Goal: Task Accomplishment & Management: Manage account settings

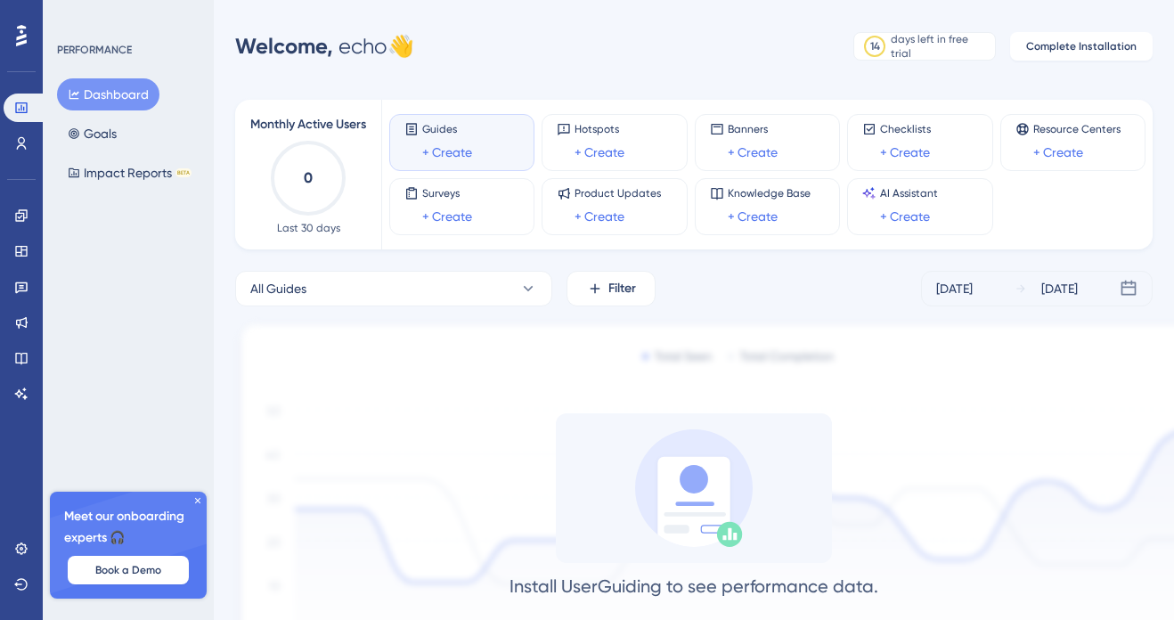
click at [199, 501] on icon at bounding box center [197, 500] width 11 height 11
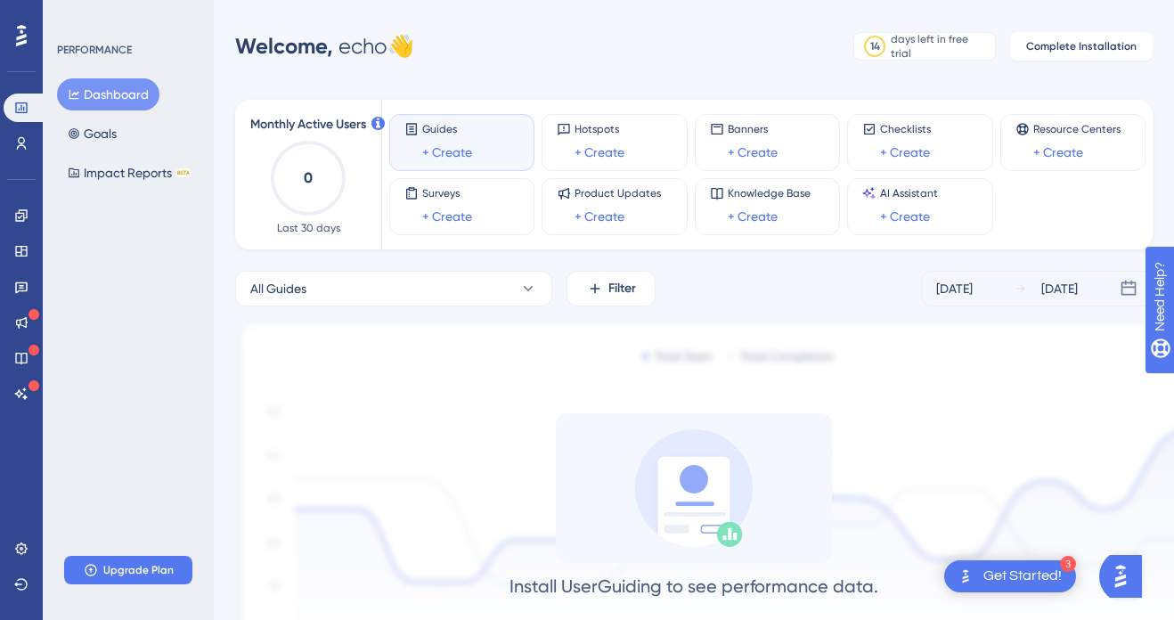
click at [1028, 572] on div "Get Started!" at bounding box center [1022, 577] width 78 height 20
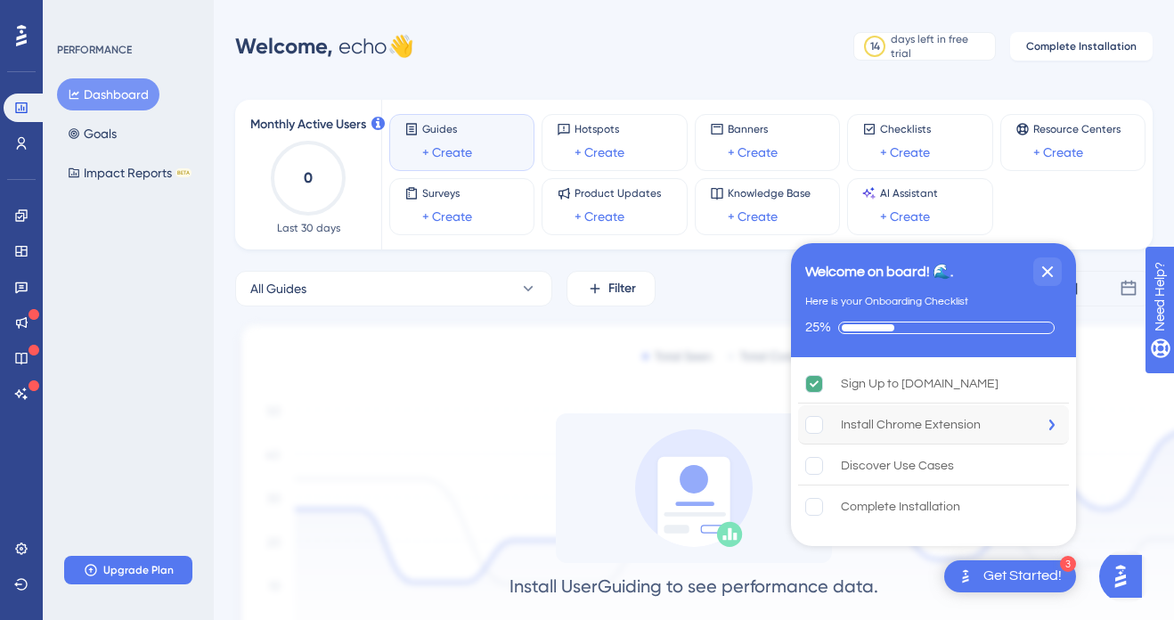
click at [923, 428] on div "Install Chrome Extension" at bounding box center [911, 424] width 140 height 21
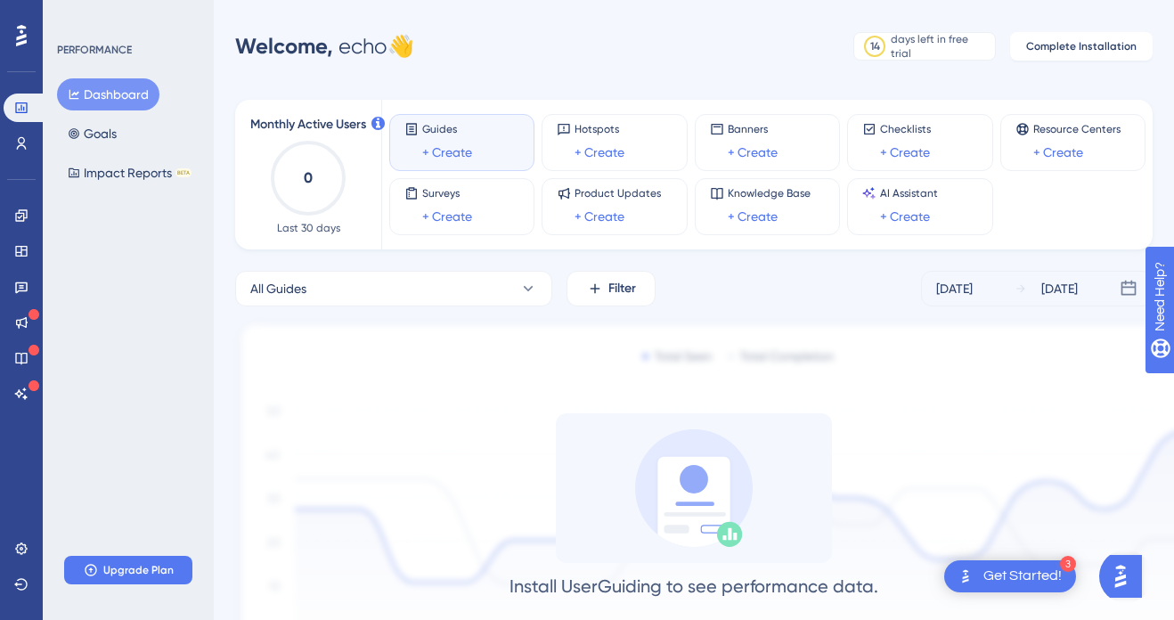
click at [1131, 588] on img "Open AI Assistant Launcher" at bounding box center [1121, 576] width 32 height 32
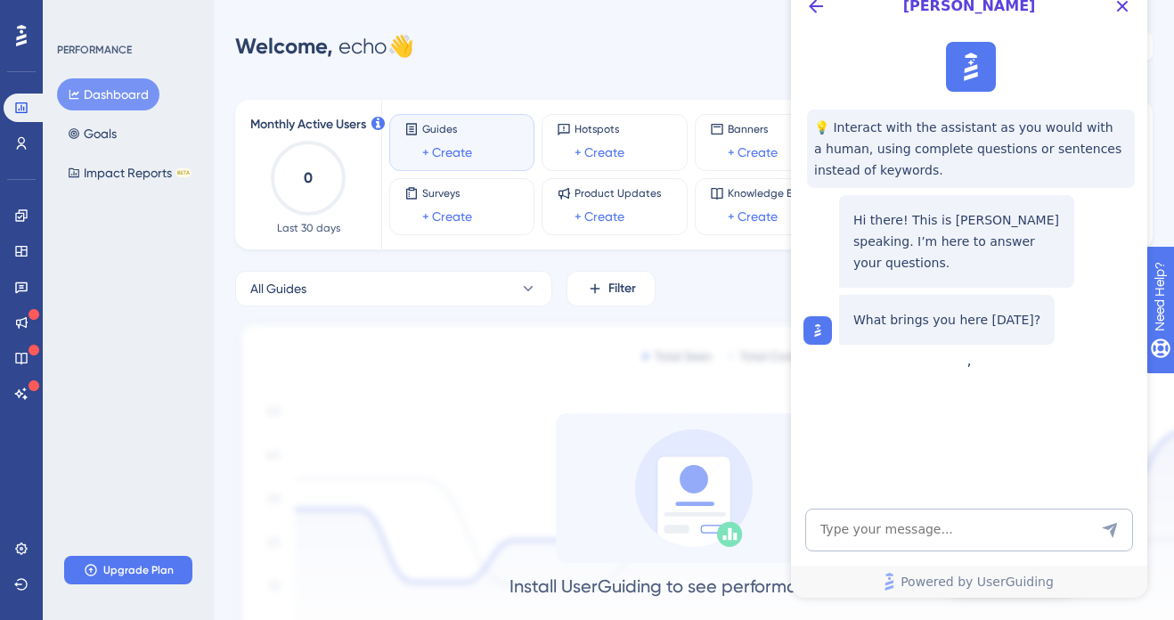
click at [703, 277] on div "All Guides Filter [DATE] [DATE]" at bounding box center [694, 289] width 918 height 36
click at [1120, 5] on icon "Close Button" at bounding box center [1122, 6] width 21 height 21
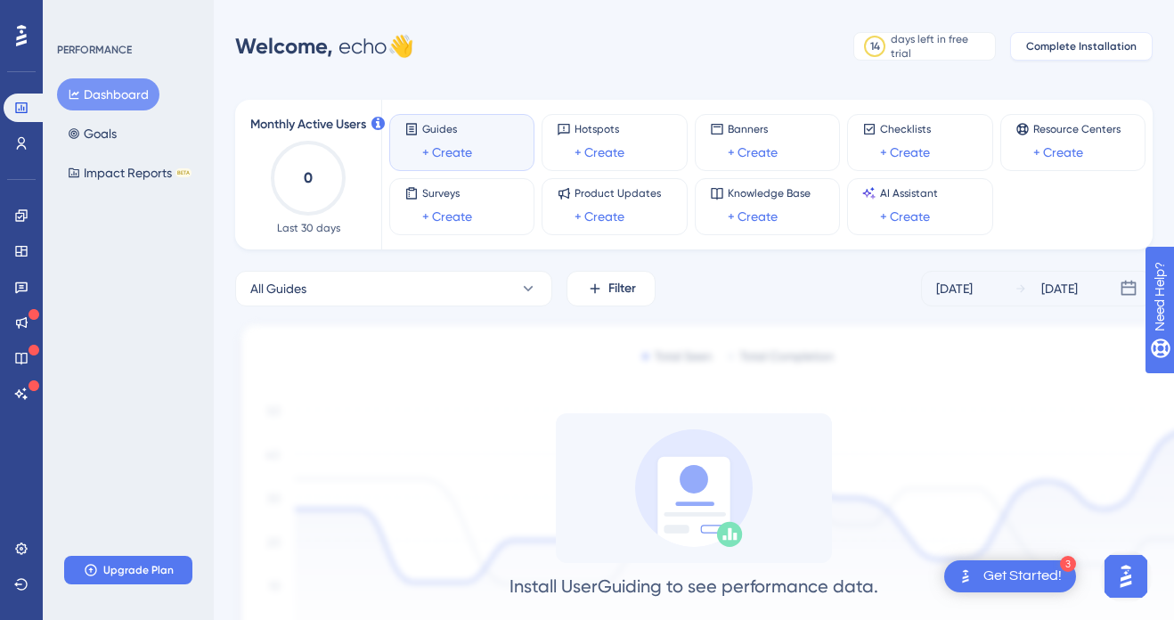
click at [1059, 43] on span "Complete Installation" at bounding box center [1081, 46] width 110 height 14
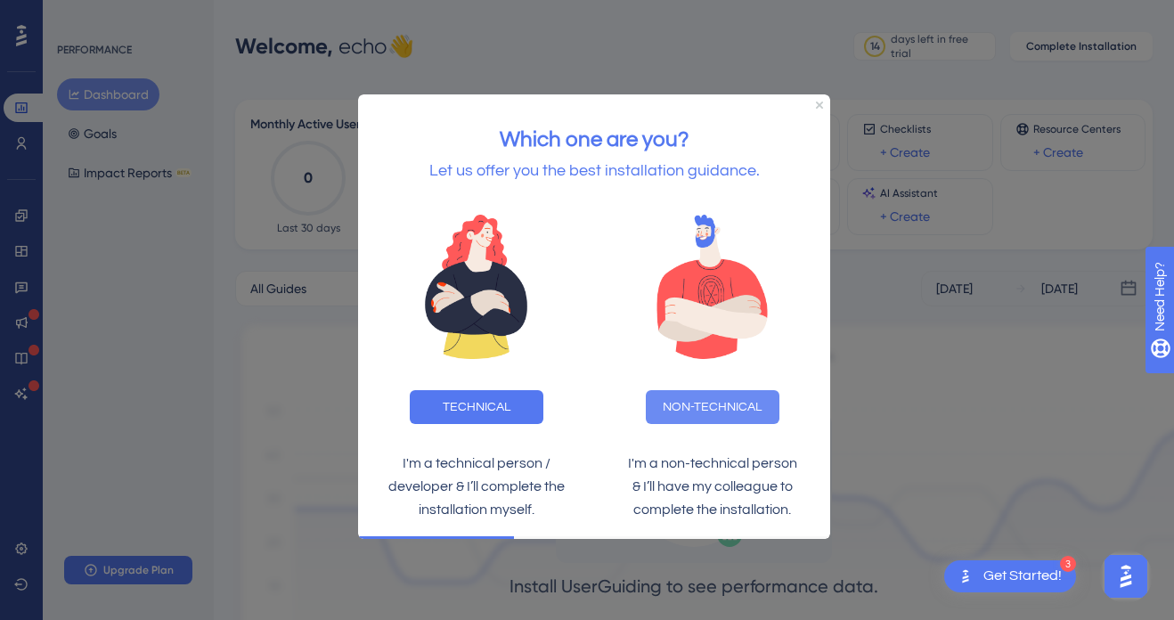
click at [711, 407] on button "NON-TECHNICAL" at bounding box center [712, 407] width 134 height 34
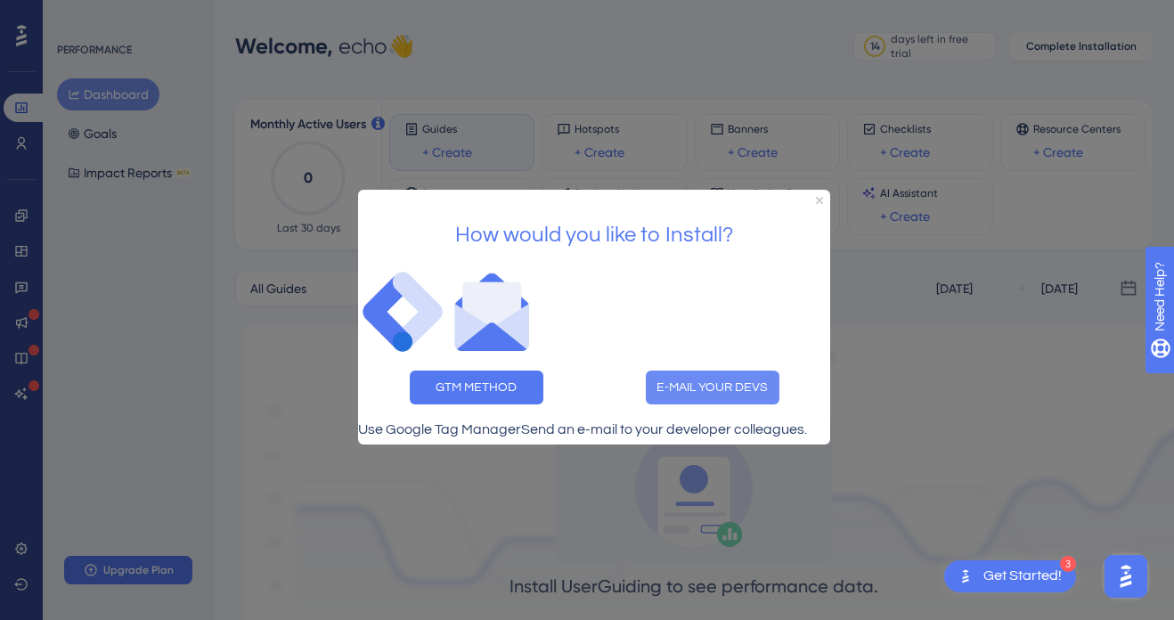
click at [730, 370] on button "E-MAIL YOUR DEVS" at bounding box center [712, 387] width 134 height 34
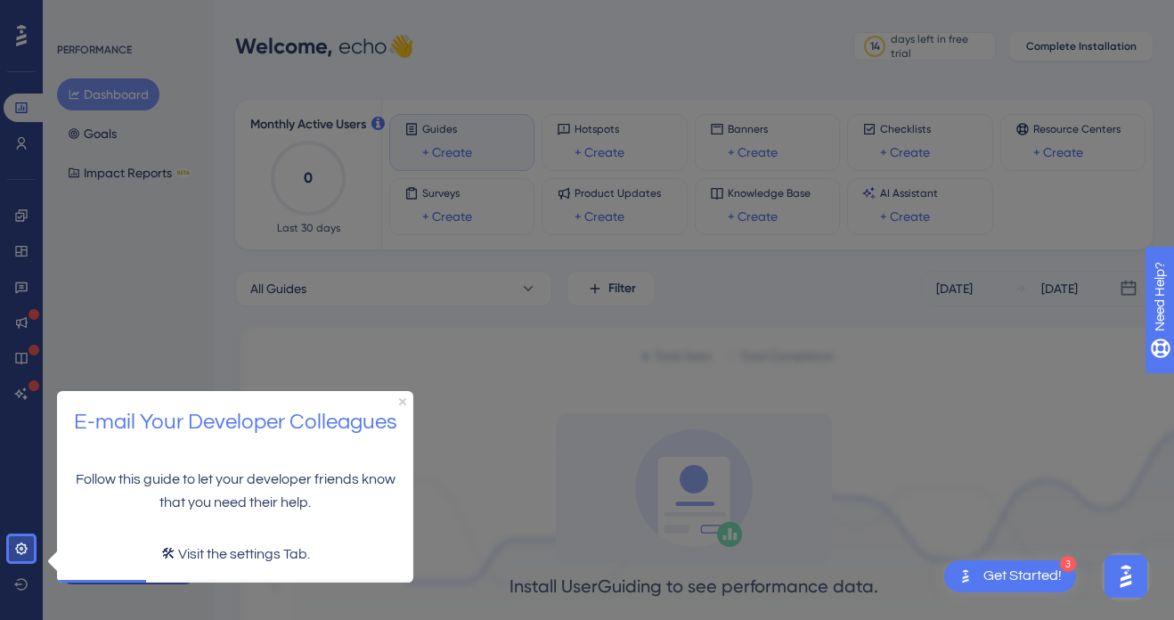
click at [180, 554] on p "🛠 Visit the settings Tab." at bounding box center [235, 554] width 328 height 23
click at [27, 549] on icon at bounding box center [21, 549] width 14 height 14
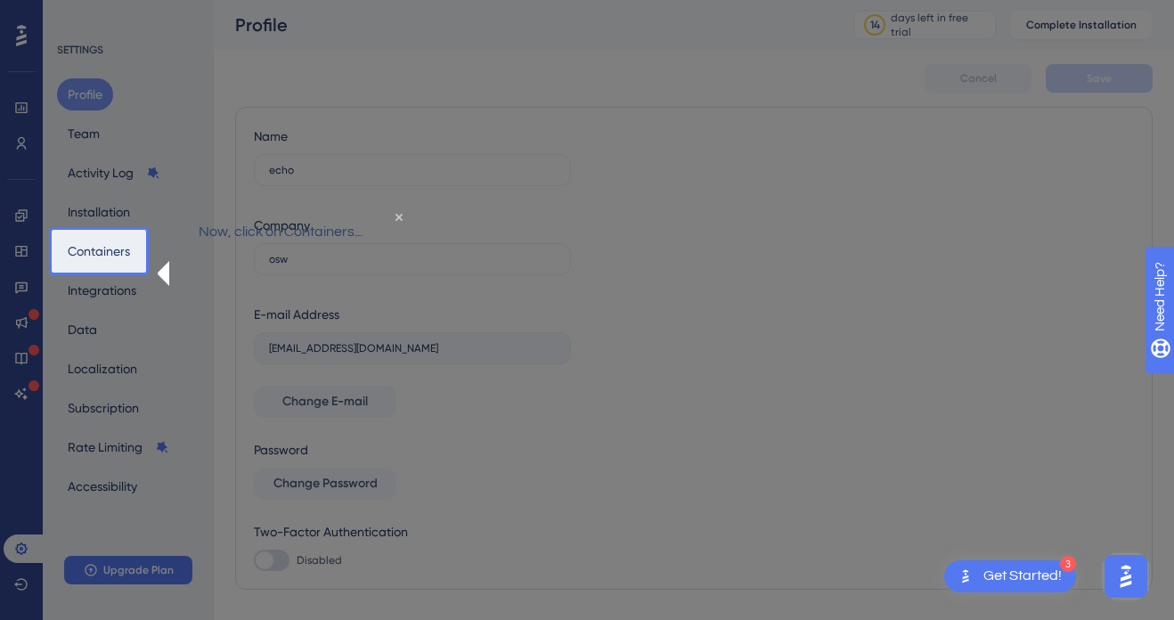
click at [222, 243] on p "Now, click on Containers..." at bounding box center [281, 231] width 230 height 23
click at [118, 255] on button "Containers" at bounding box center [99, 251] width 84 height 32
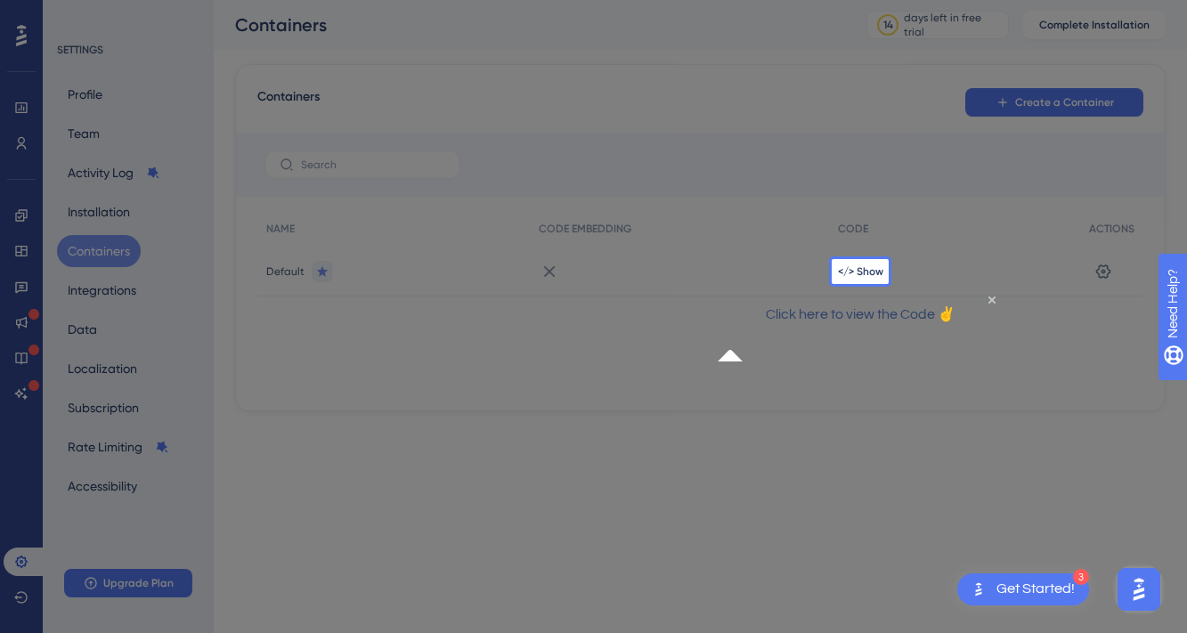
click at [823, 326] on p "Click here to view the Code ✌" at bounding box center [859, 314] width 257 height 23
click at [873, 268] on span "</> Show" at bounding box center [860, 272] width 45 height 14
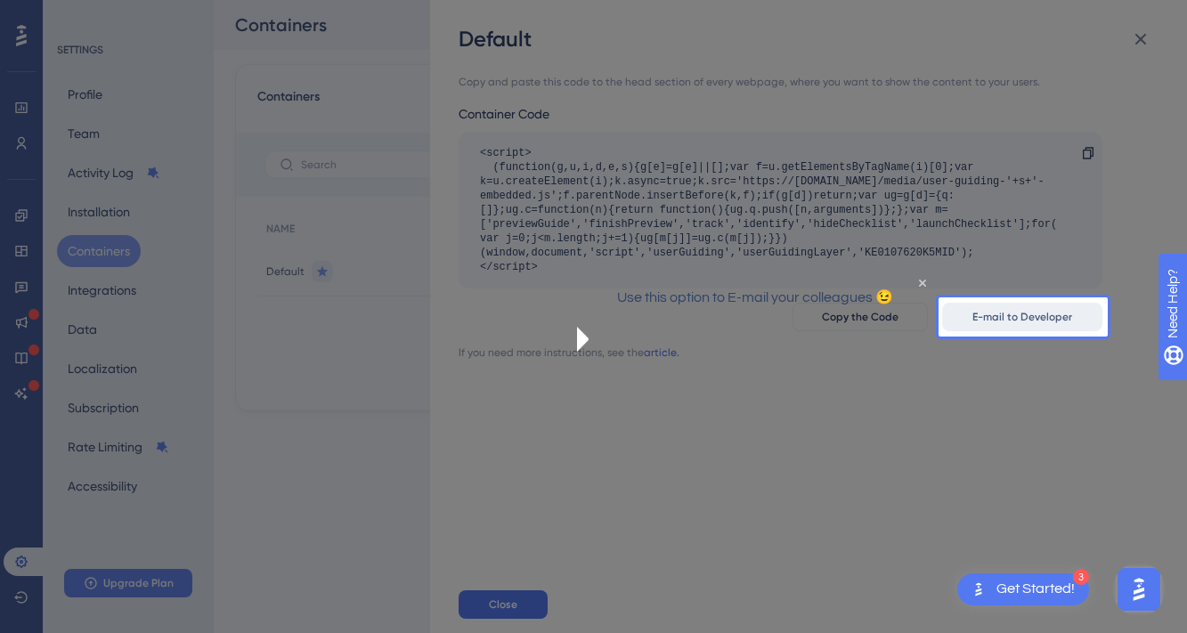
click at [1040, 321] on span "E-mail to Developer" at bounding box center [1023, 317] width 100 height 14
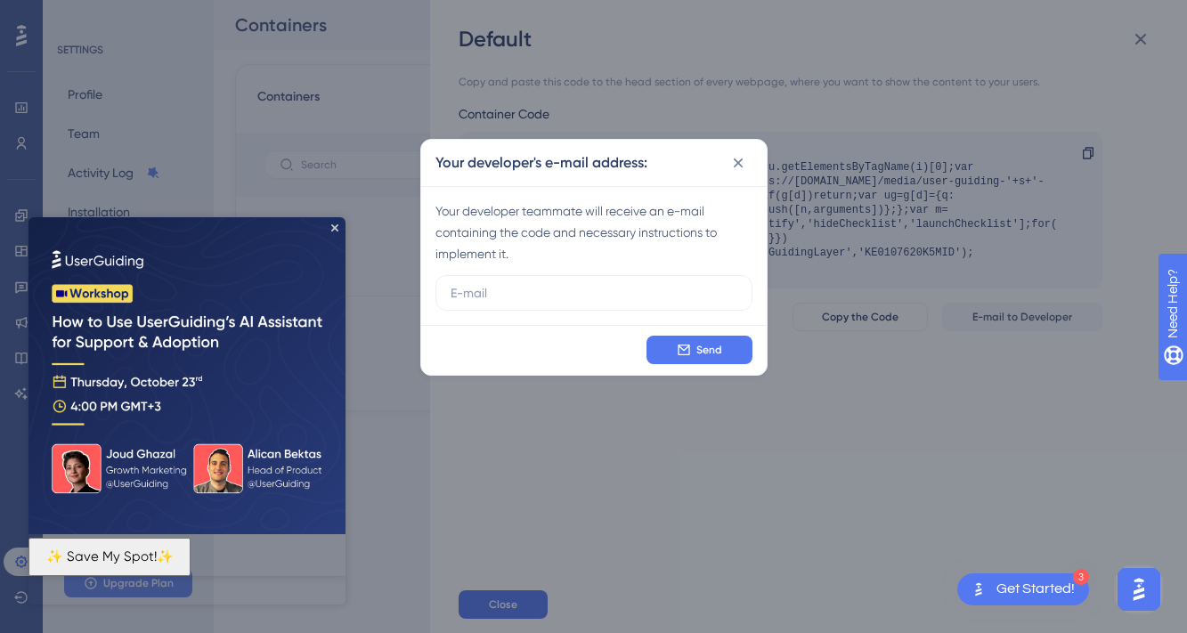
click at [191, 563] on button "✨ Save My Spot!✨" at bounding box center [110, 557] width 162 height 38
click at [334, 226] on icon "Close Preview" at bounding box center [334, 227] width 7 height 7
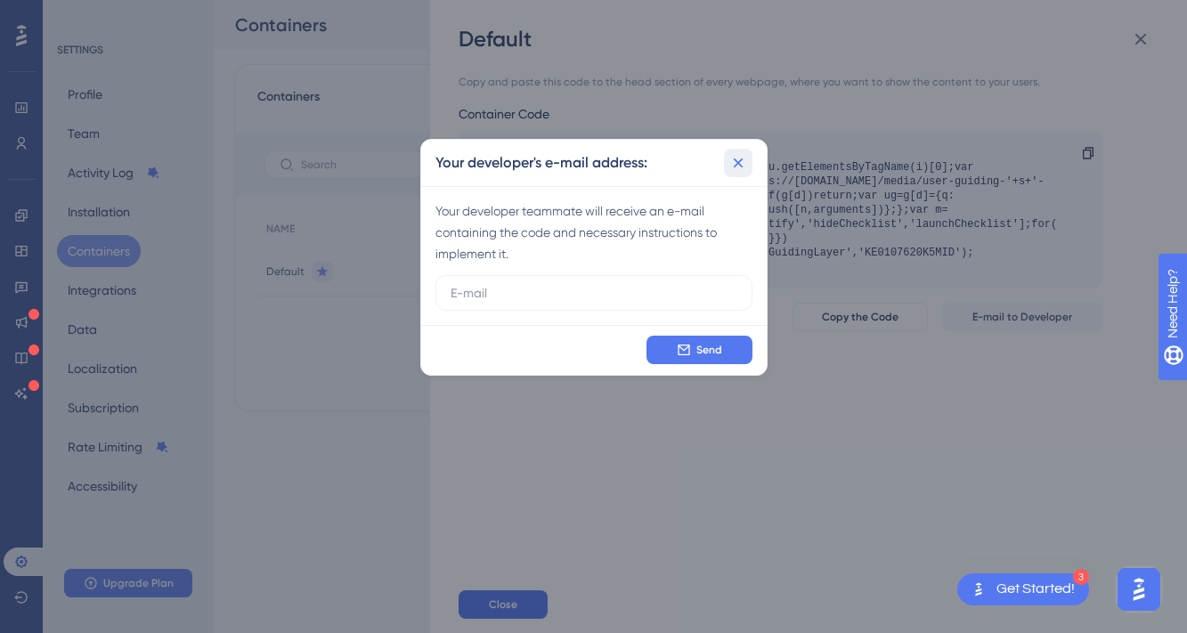
click at [741, 161] on icon at bounding box center [739, 163] width 18 height 18
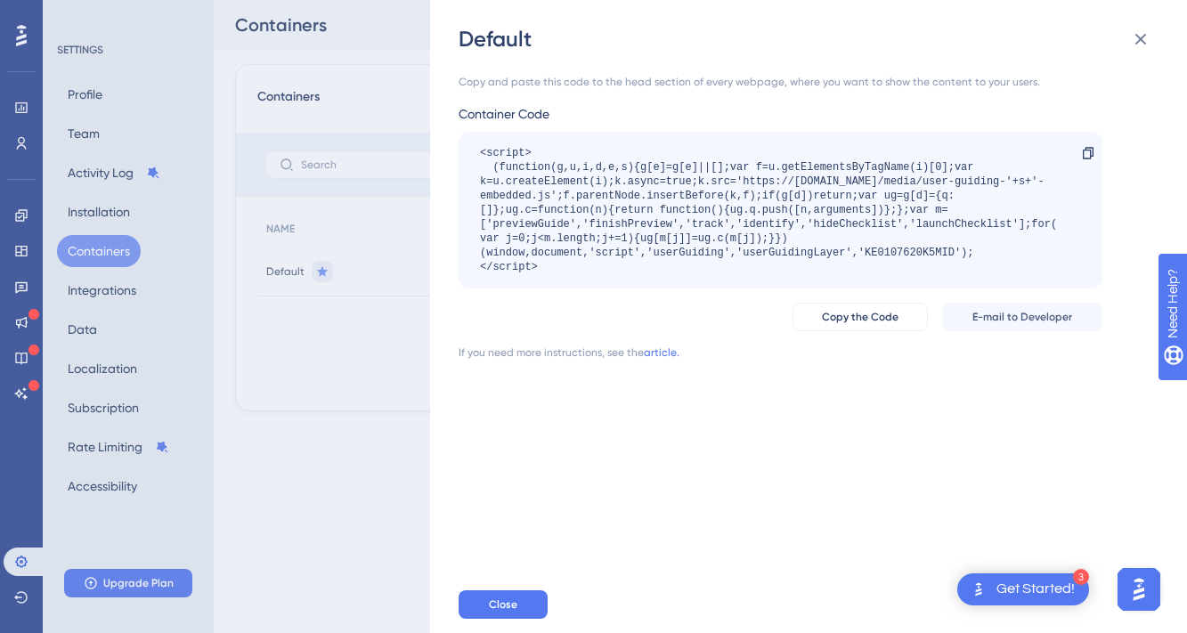
click at [997, 591] on div "Get Started!" at bounding box center [1036, 590] width 78 height 20
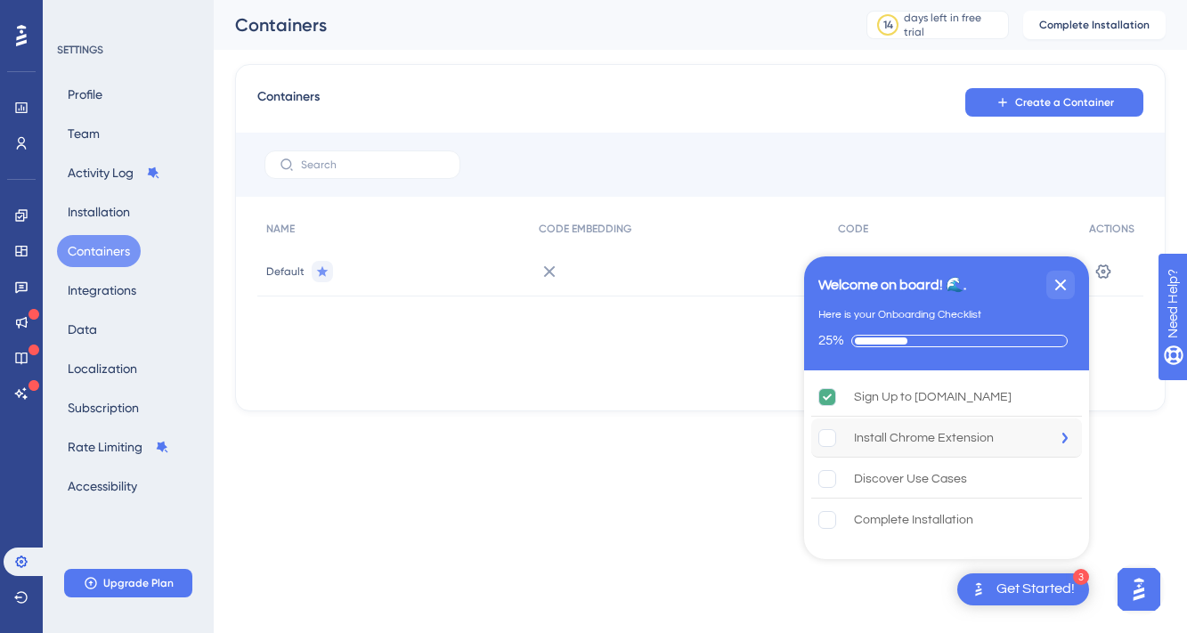
click at [940, 438] on div "Install Chrome Extension" at bounding box center [924, 438] width 140 height 21
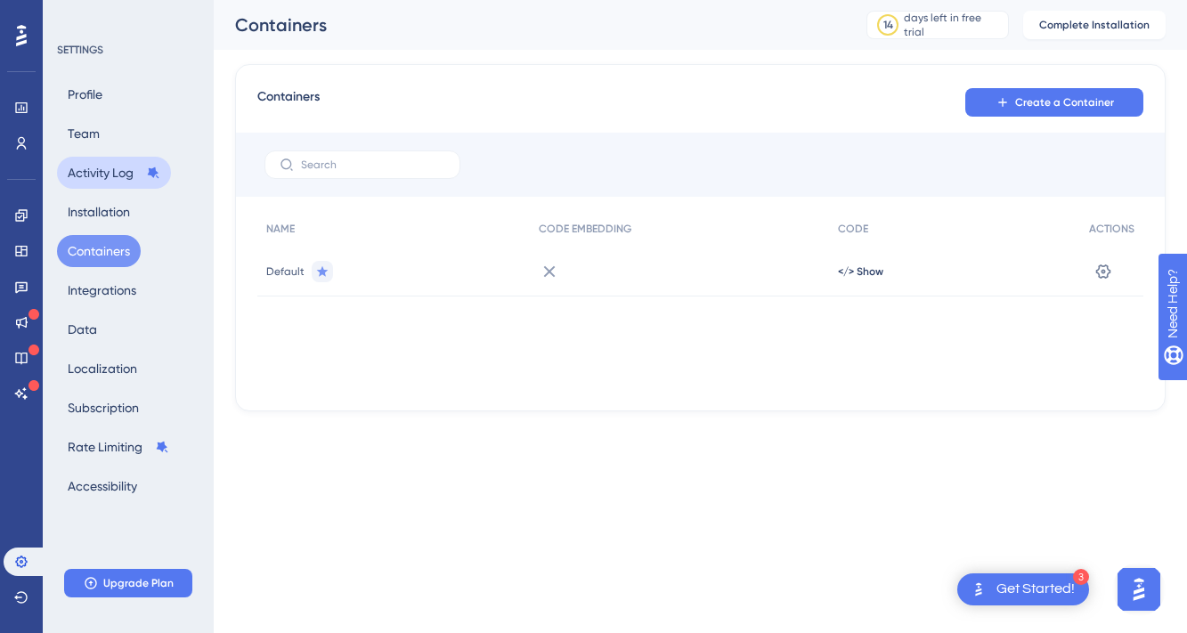
click at [110, 175] on button "Activity Log" at bounding box center [114, 173] width 114 height 32
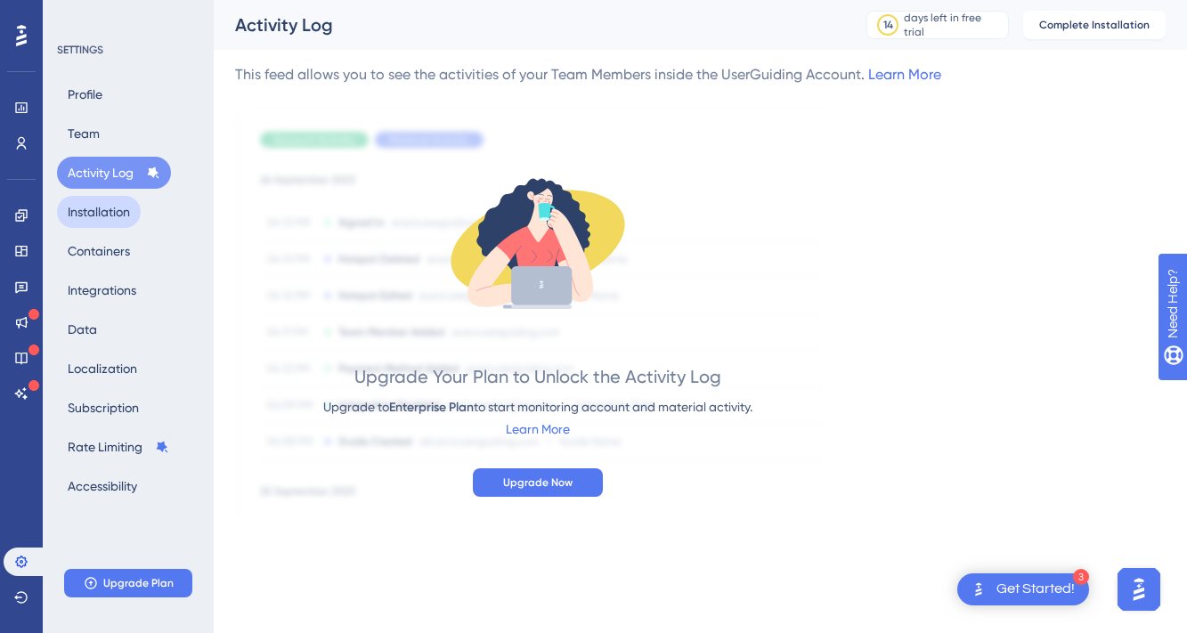
click at [114, 215] on button "Installation" at bounding box center [99, 212] width 84 height 32
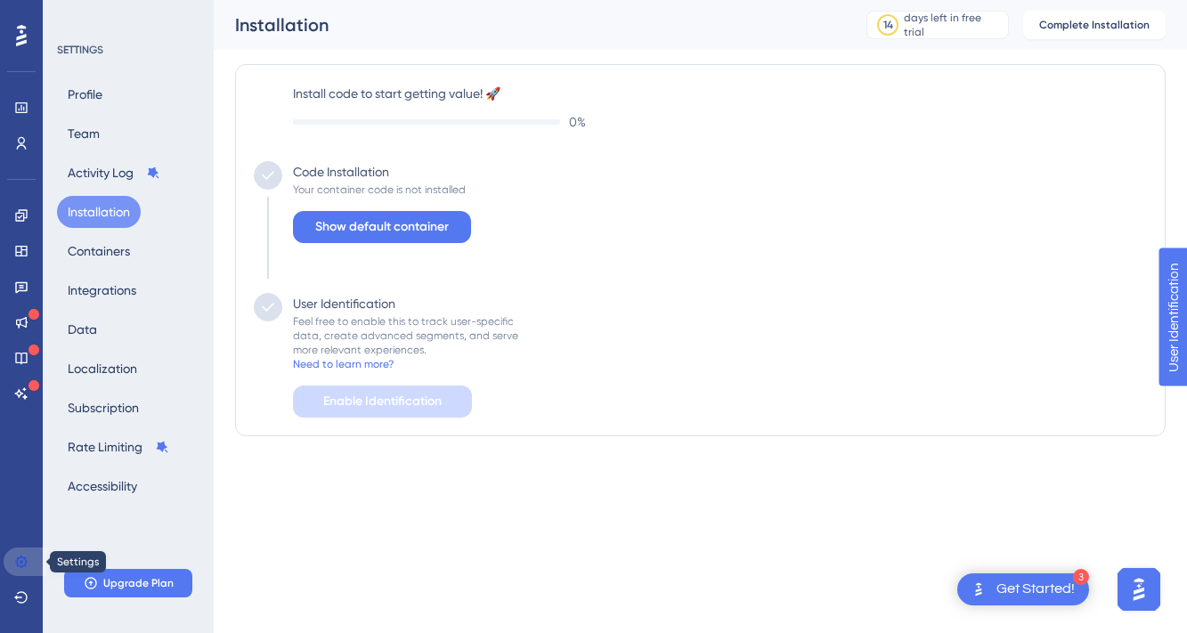
click at [17, 557] on icon at bounding box center [21, 562] width 14 height 14
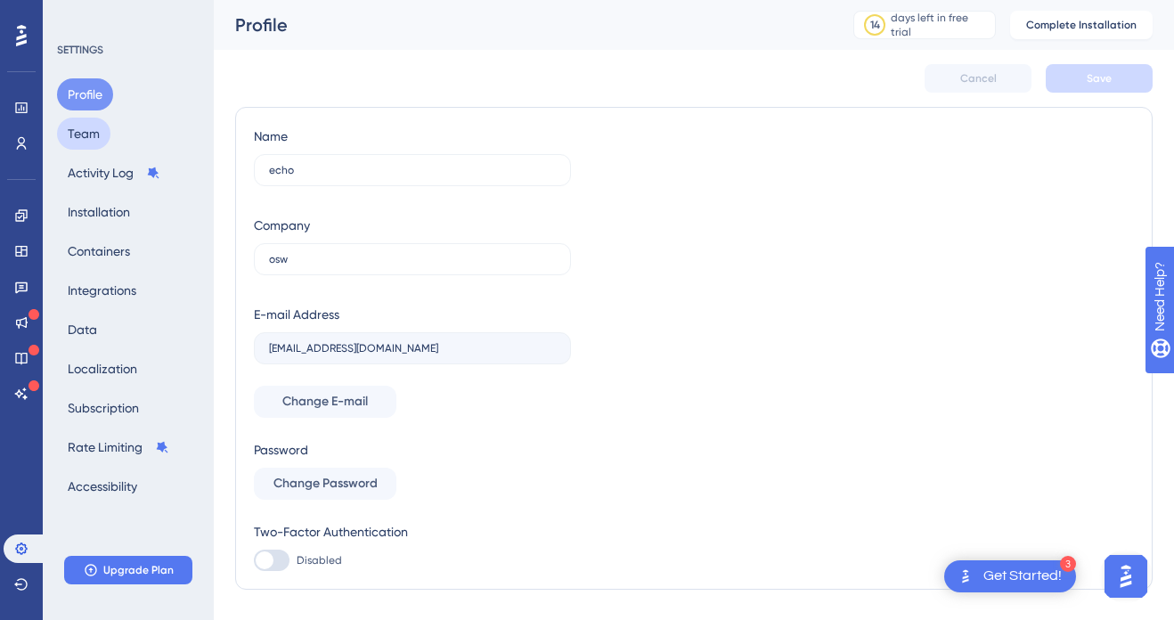
click at [86, 130] on button "Team" at bounding box center [83, 134] width 53 height 32
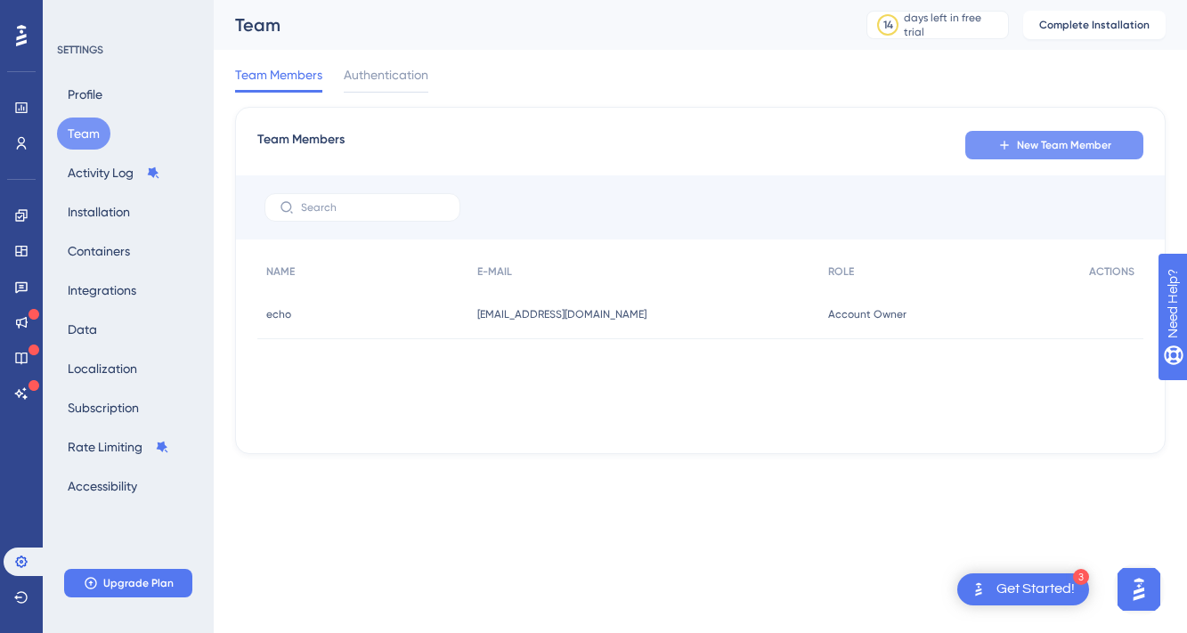
click at [1021, 145] on span "New Team Member" at bounding box center [1064, 145] width 94 height 14
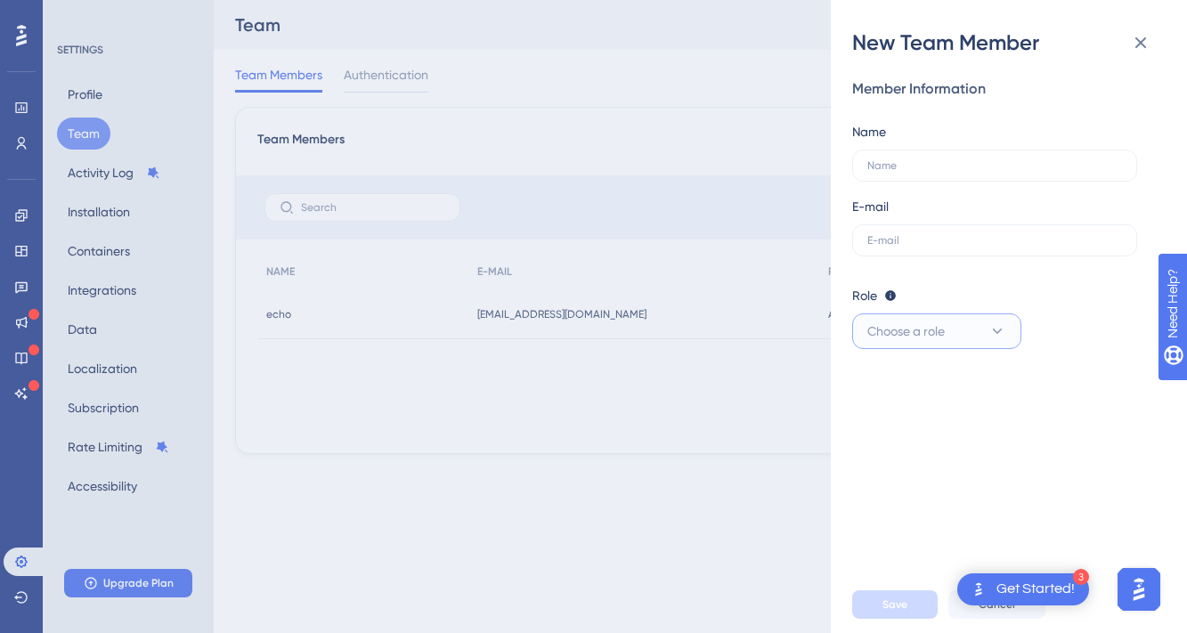
click at [976, 328] on button "Choose a role" at bounding box center [937, 332] width 169 height 36
click at [969, 396] on div "Admin Admin" at bounding box center [937, 386] width 118 height 36
click at [899, 603] on span "Save" at bounding box center [895, 605] width 25 height 14
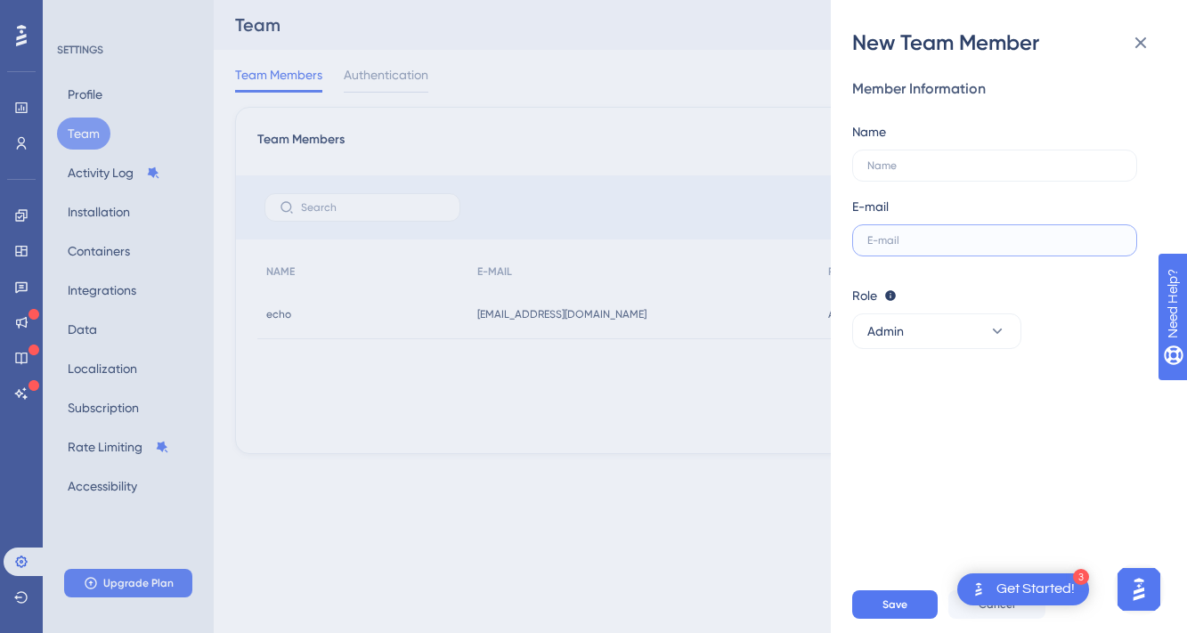
click at [971, 239] on input "text" at bounding box center [995, 240] width 255 height 12
paste input "[PERSON_NAME][EMAIL_ADDRESS][DOMAIN_NAME]"
type input "[PERSON_NAME][EMAIL_ADDRESS][DOMAIN_NAME]"
click at [940, 169] on input "text" at bounding box center [995, 165] width 255 height 12
click at [971, 162] on input "text" at bounding box center [995, 165] width 255 height 12
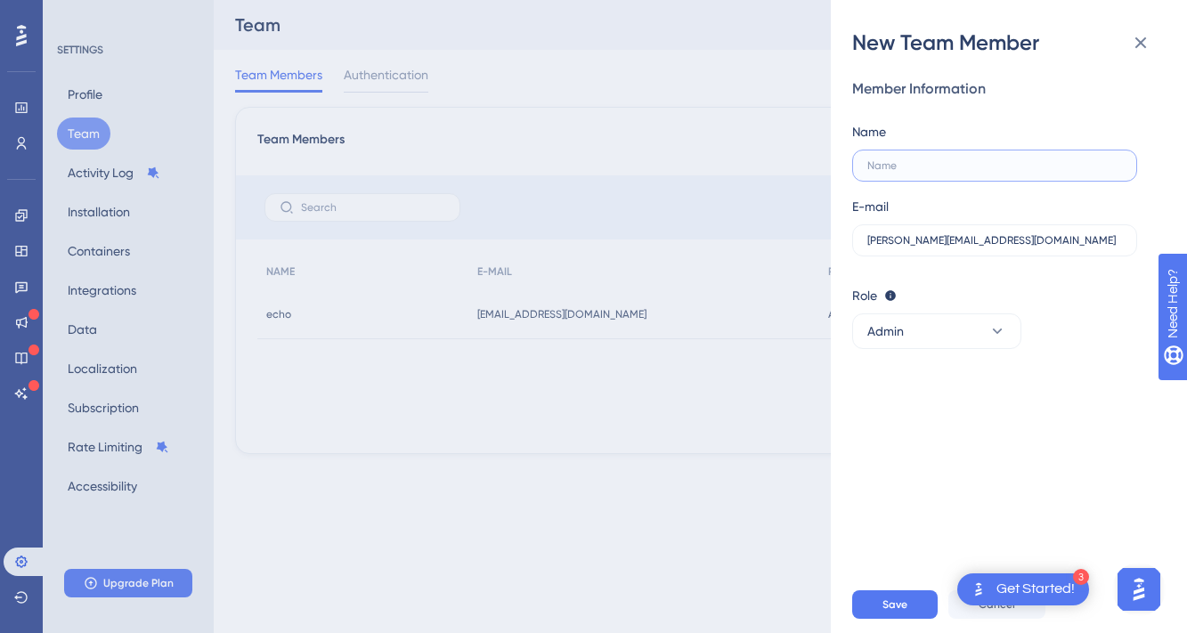
paste input "[PERSON_NAME]"
type input "[PERSON_NAME]"
click at [903, 610] on span "Save" at bounding box center [895, 605] width 25 height 14
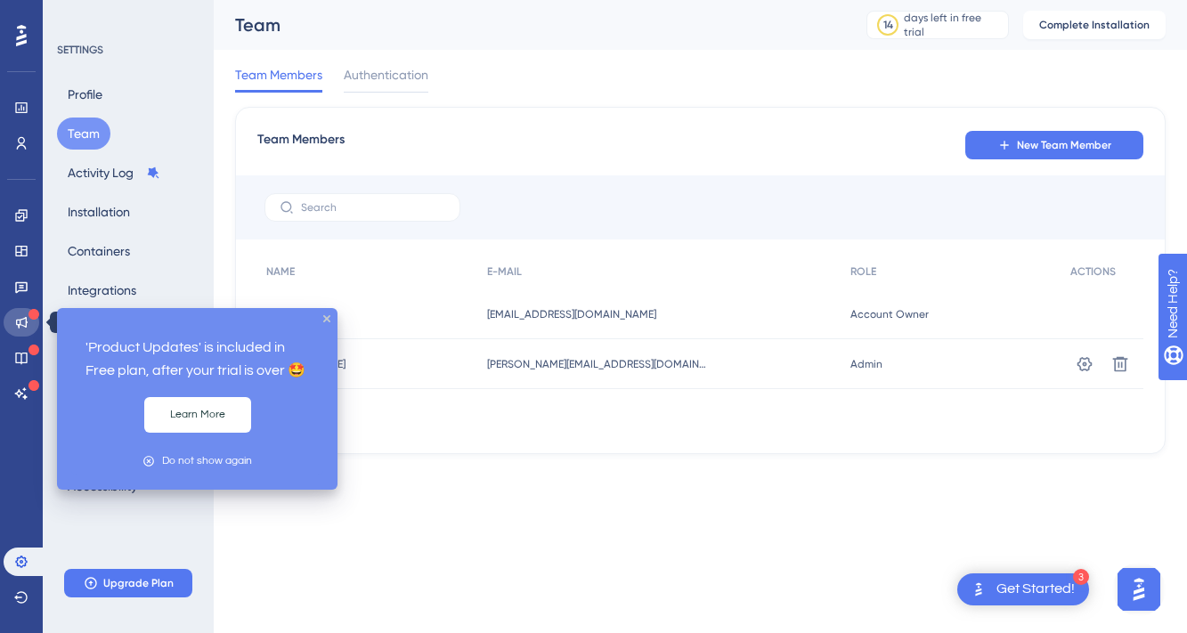
click at [14, 320] on icon at bounding box center [21, 322] width 14 height 14
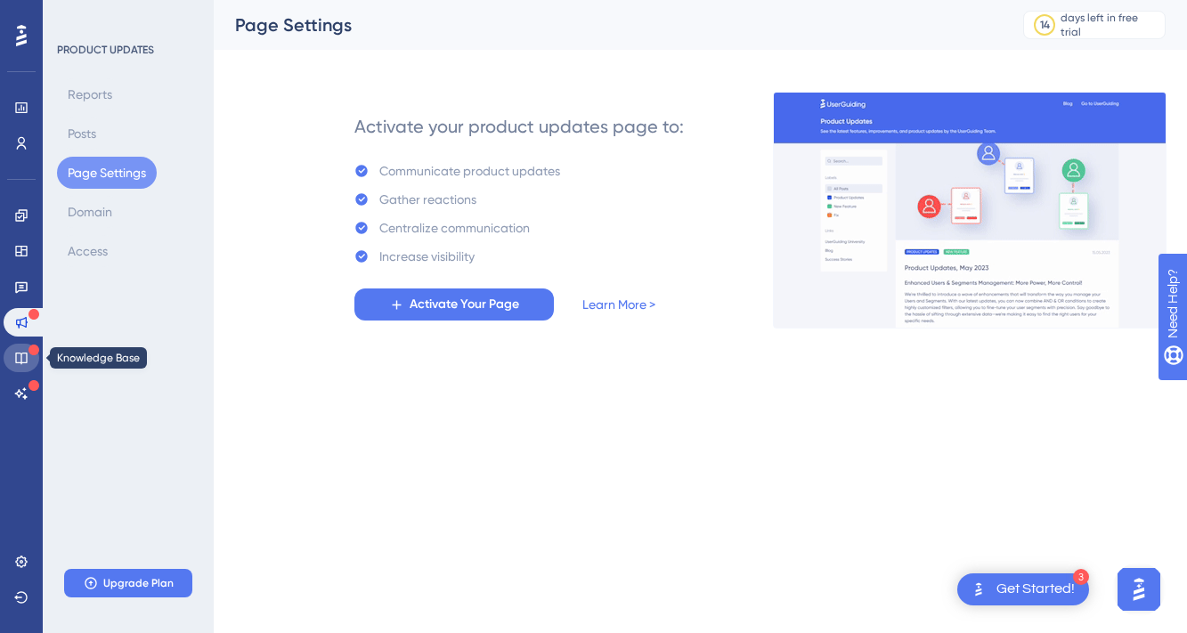
click at [26, 355] on icon at bounding box center [21, 358] width 14 height 14
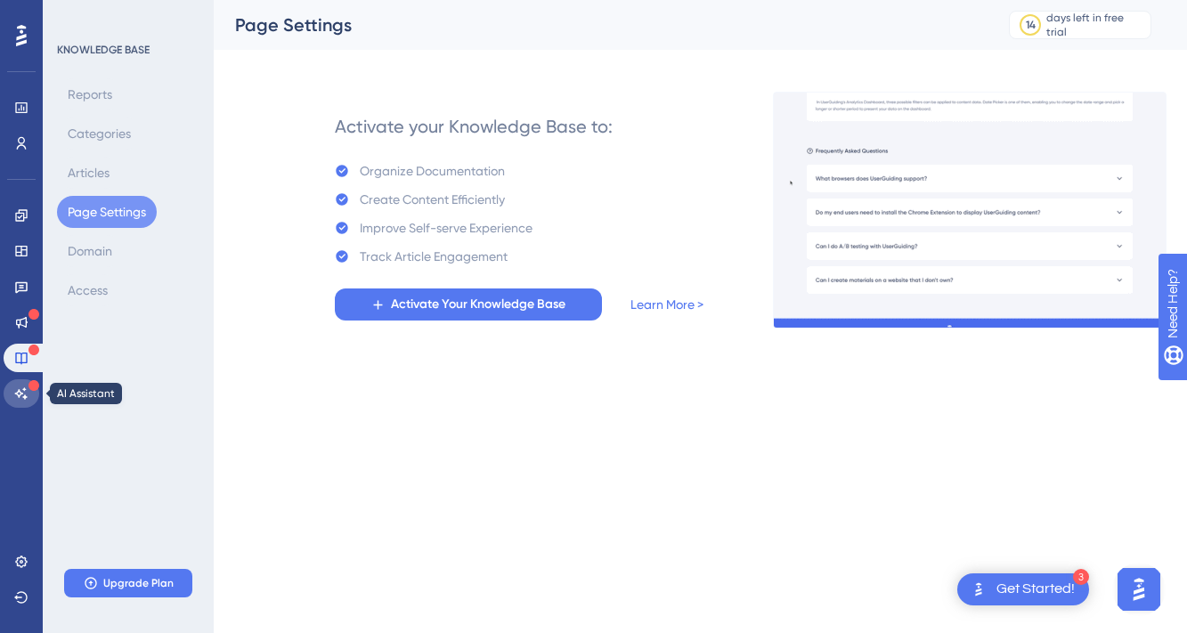
click at [25, 392] on icon at bounding box center [21, 394] width 14 height 14
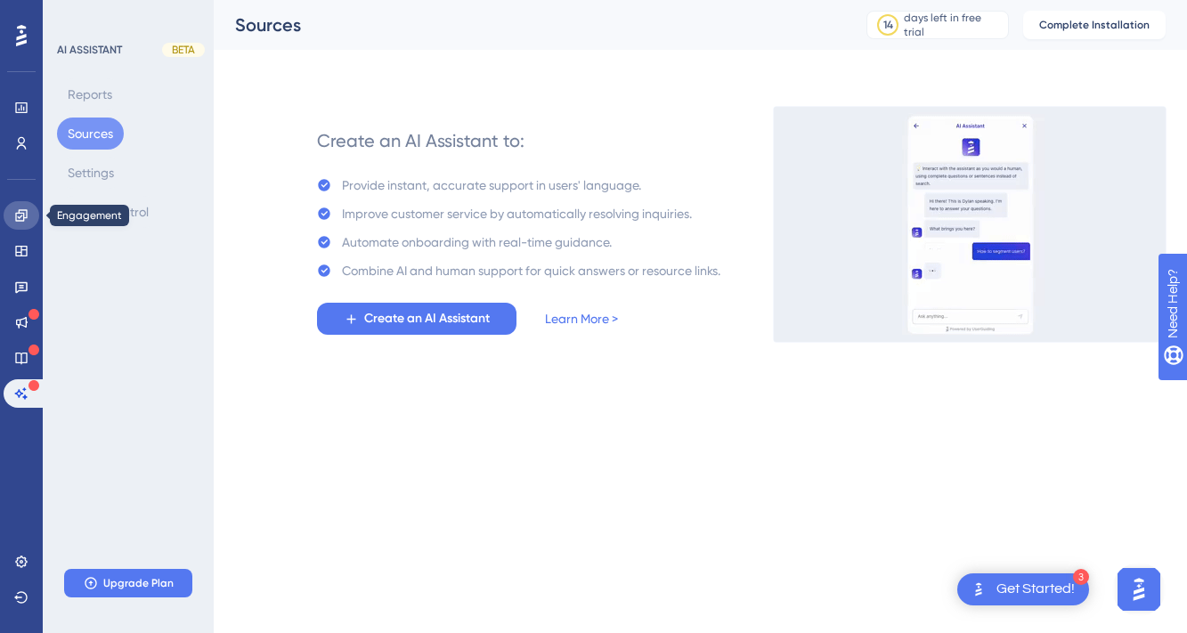
click at [22, 222] on icon at bounding box center [21, 215] width 14 height 14
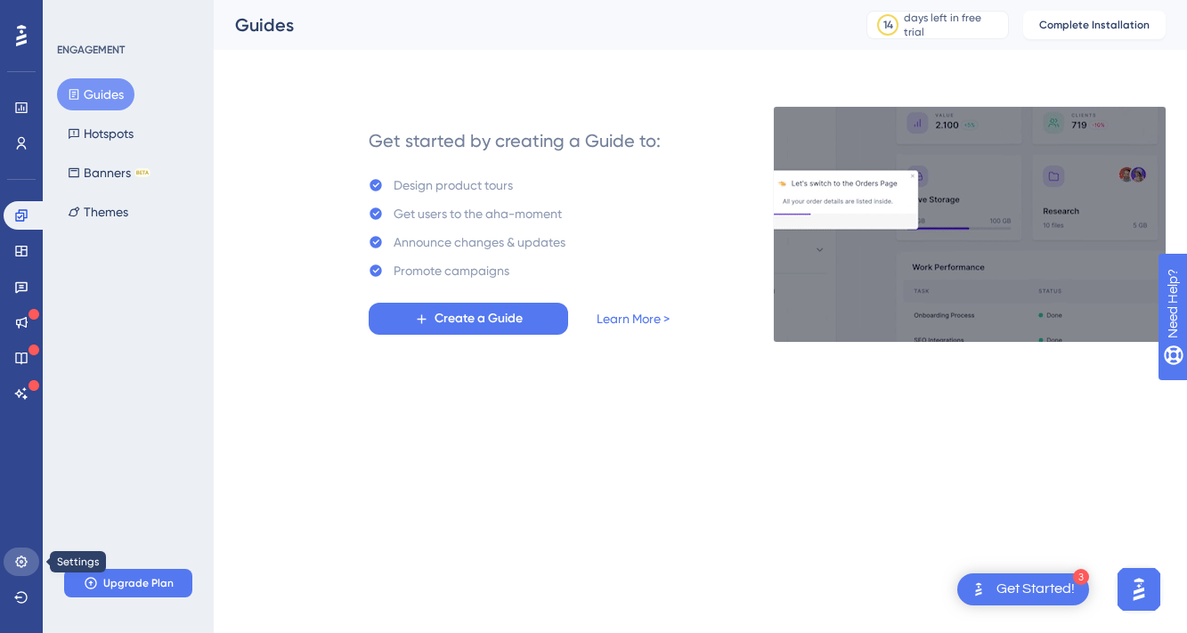
click at [24, 554] on link at bounding box center [22, 562] width 36 height 29
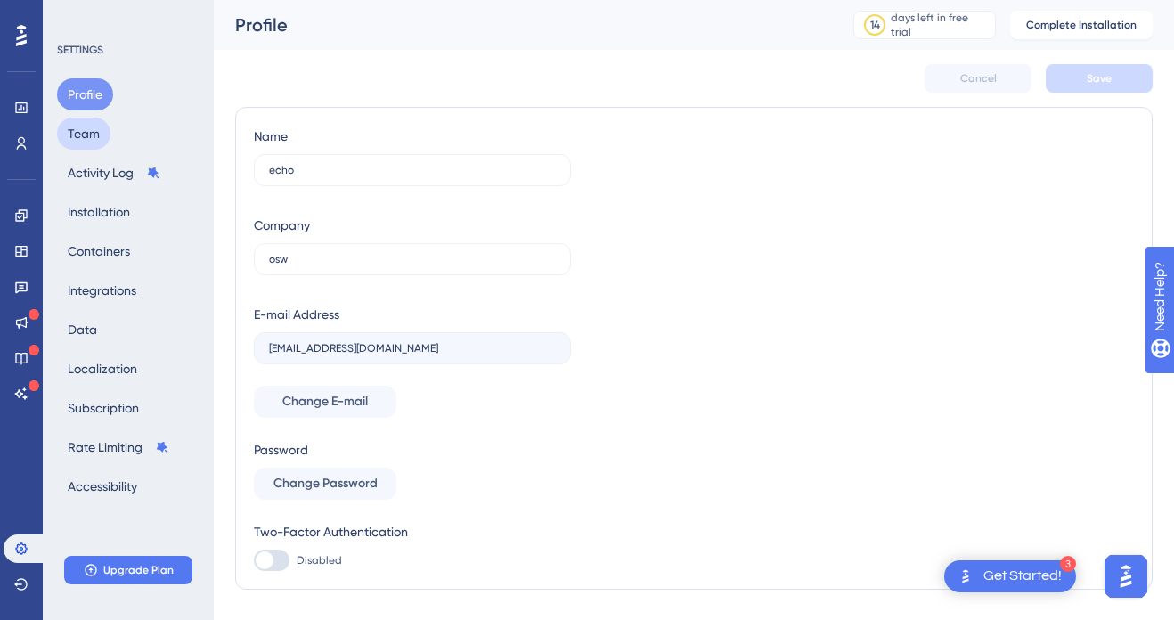
click at [104, 140] on button "Team" at bounding box center [83, 134] width 53 height 32
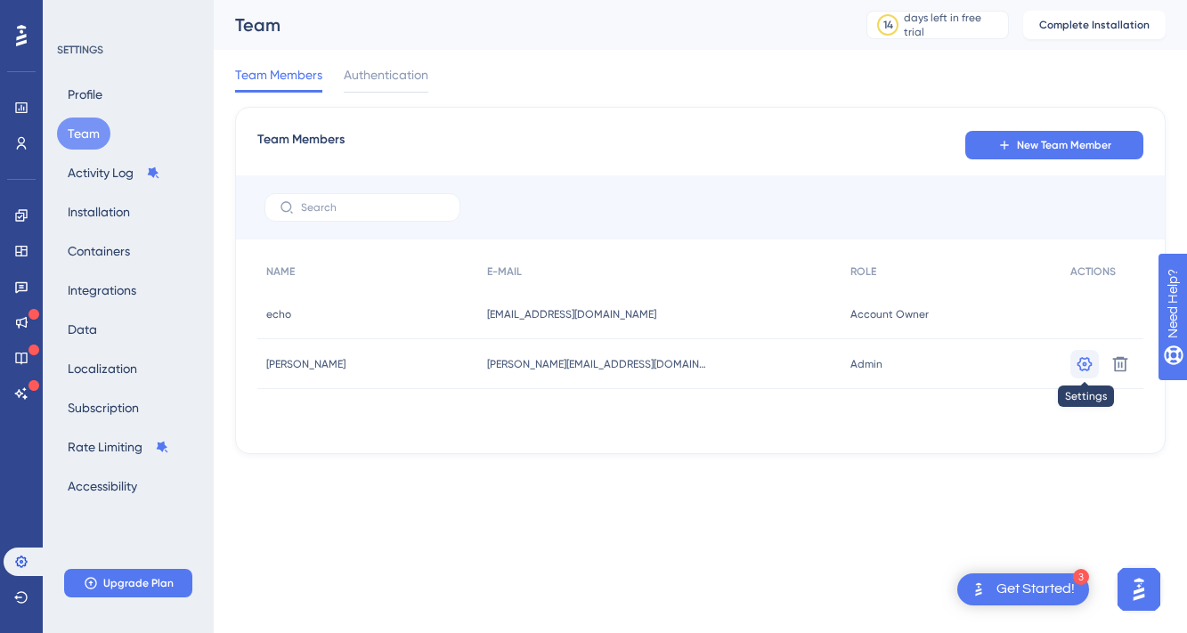
click at [1081, 368] on icon at bounding box center [1085, 364] width 18 height 18
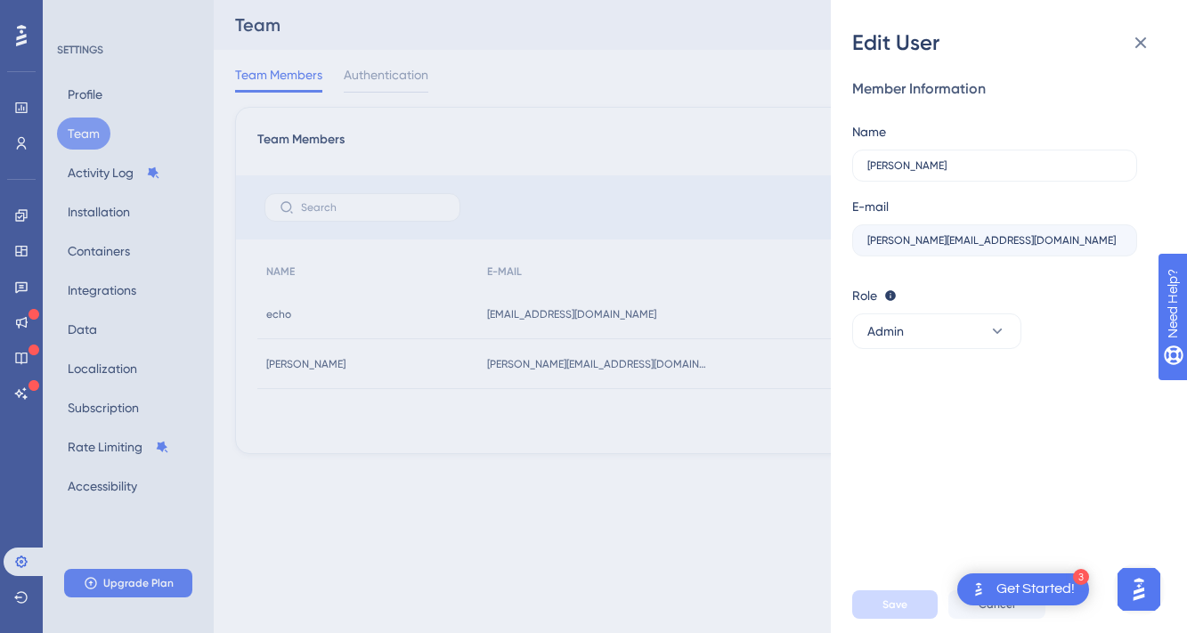
click at [678, 392] on div "Edit User Member Information Name [PERSON_NAME] E-mail [PERSON_NAME][EMAIL_ADDR…" at bounding box center [593, 316] width 1187 height 633
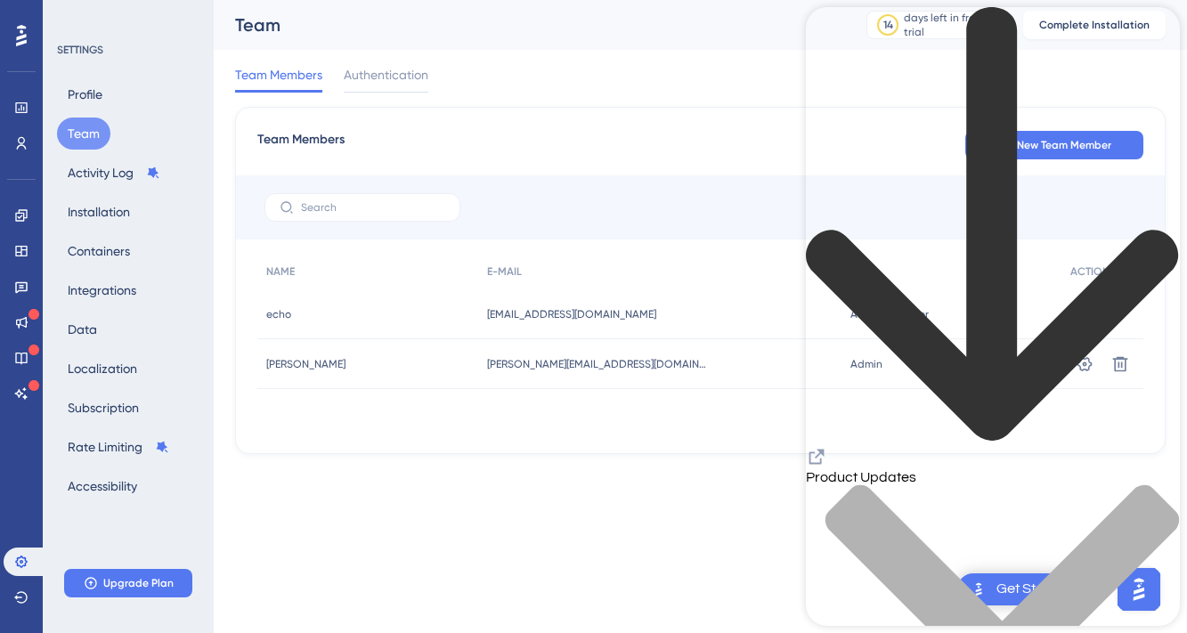
click at [847, 29] on div "back to header" at bounding box center [993, 226] width 374 height 439
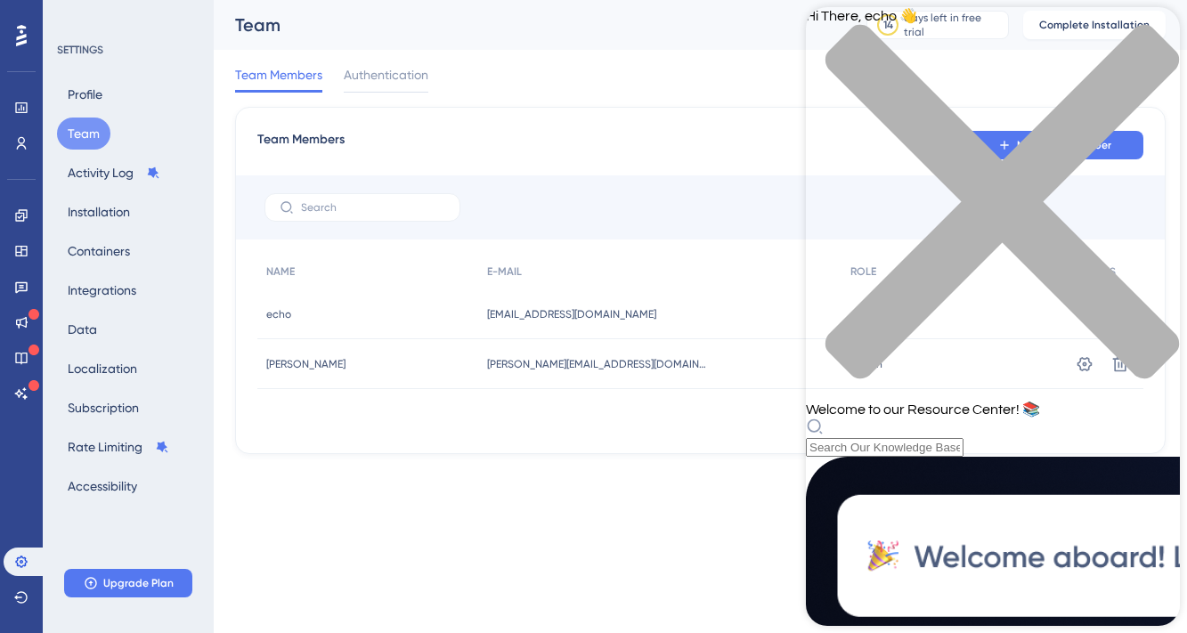
scroll to position [121, 0]
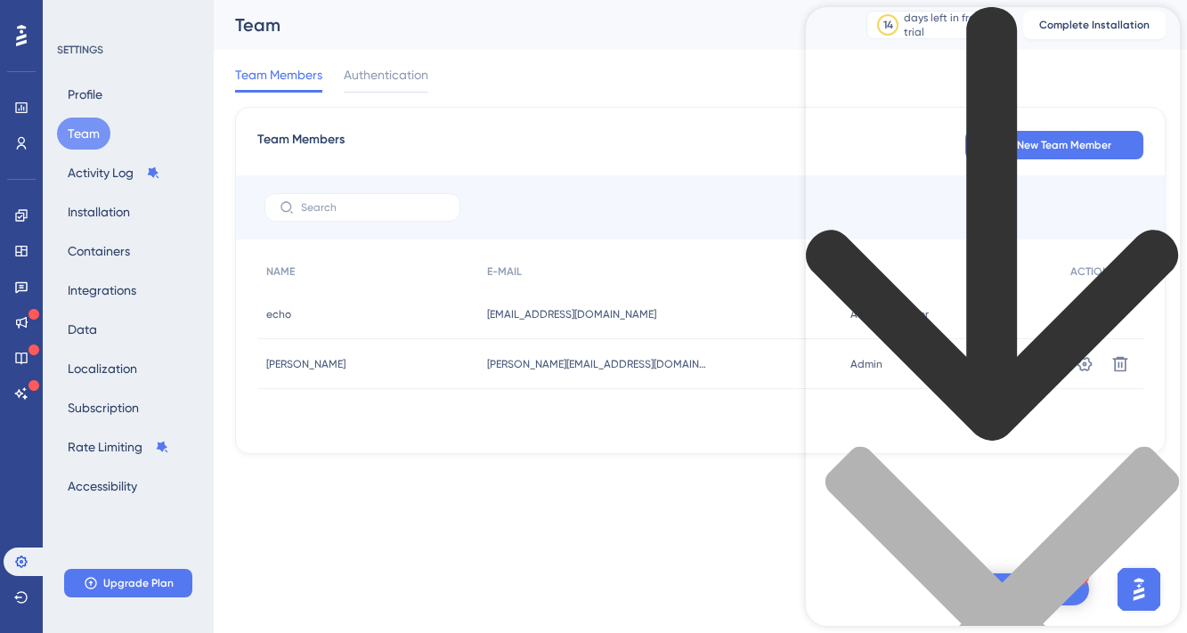
scroll to position [0, 0]
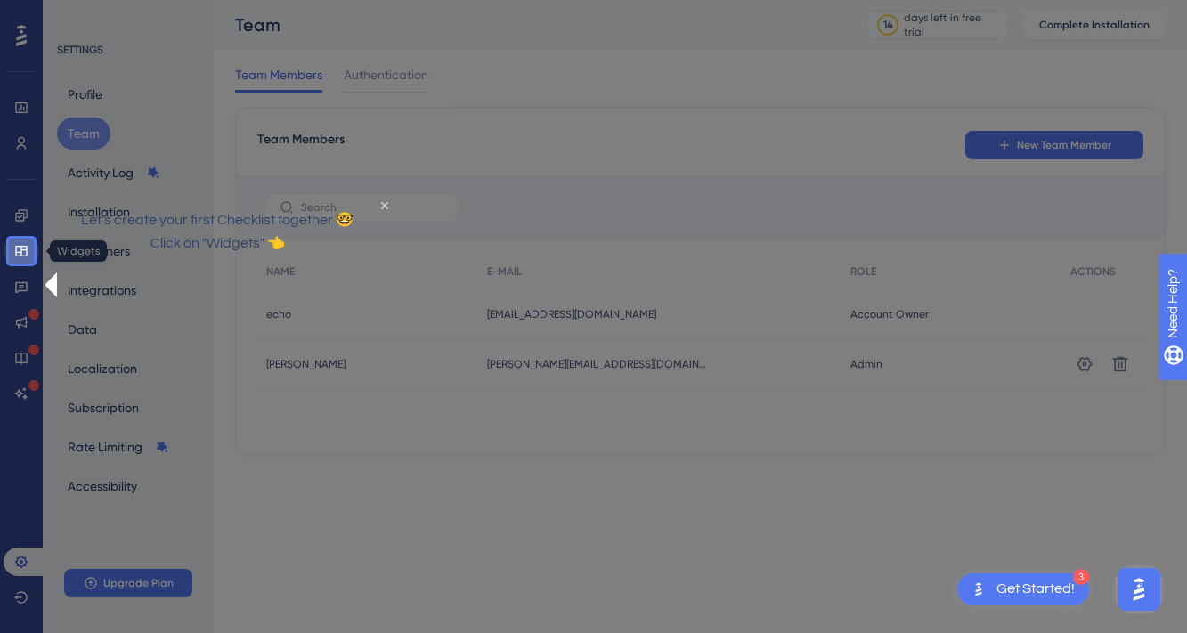
click at [19, 259] on link at bounding box center [22, 251] width 36 height 29
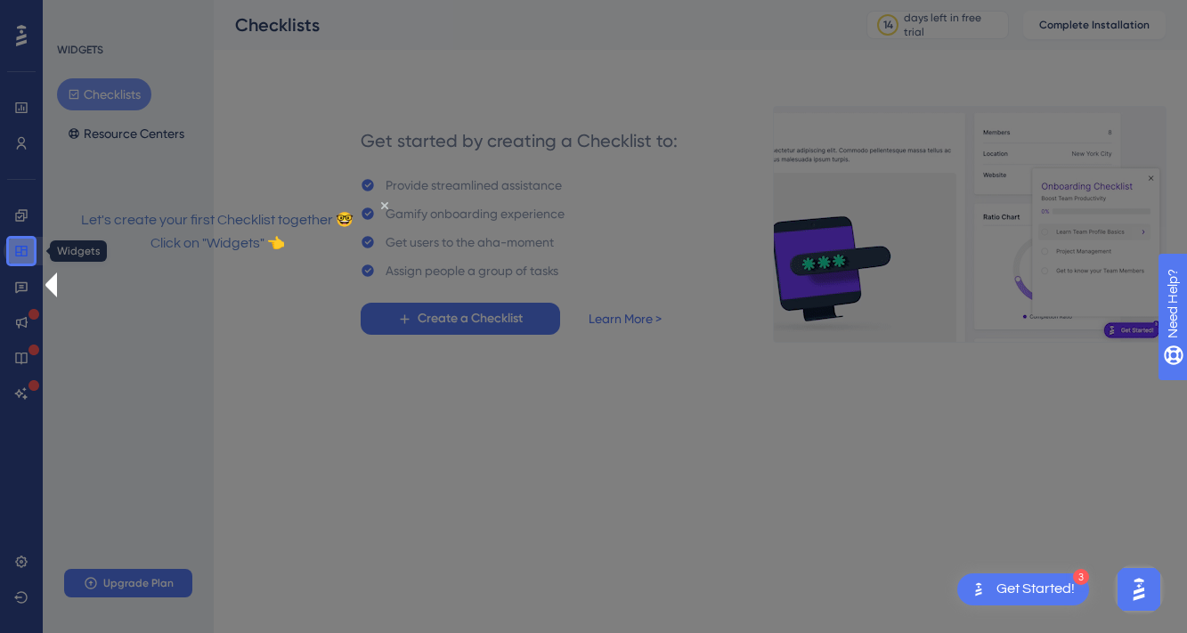
click at [20, 249] on icon at bounding box center [21, 251] width 14 height 14
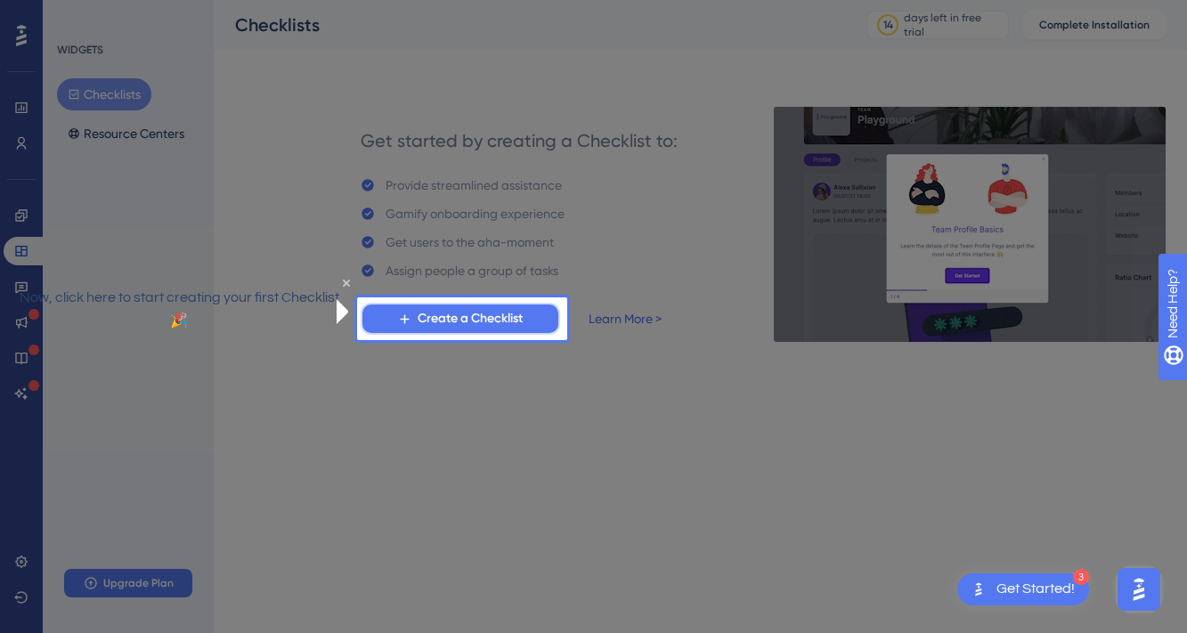
click at [487, 323] on span "Create a Checklist" at bounding box center [470, 318] width 105 height 21
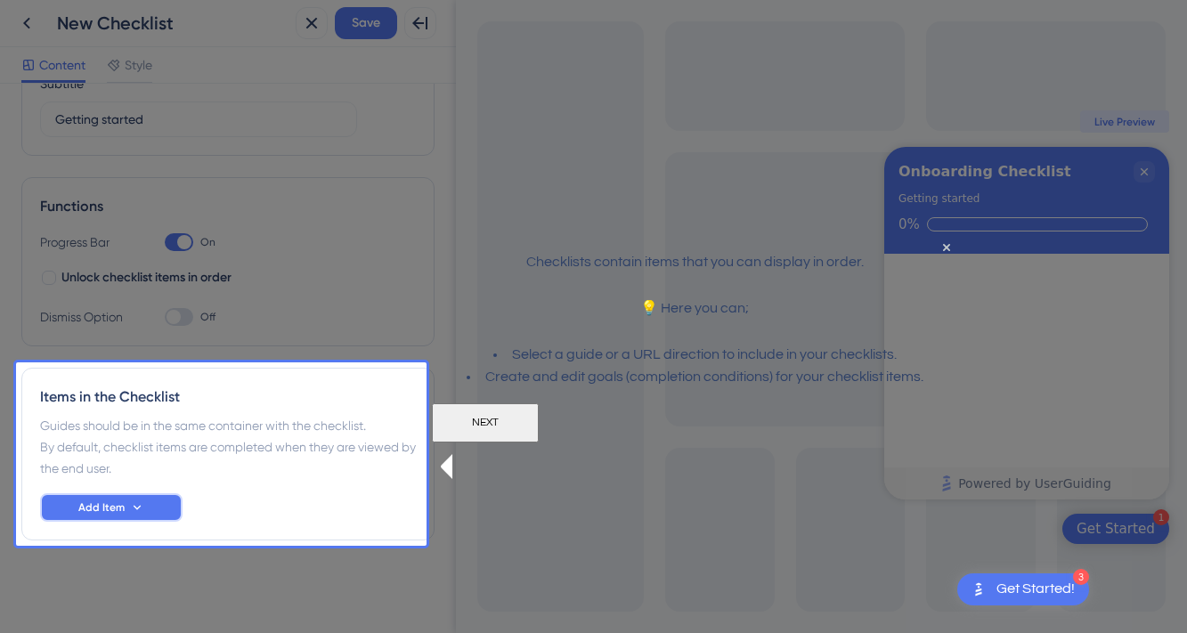
click at [126, 509] on button "Add Item" at bounding box center [111, 508] width 143 height 29
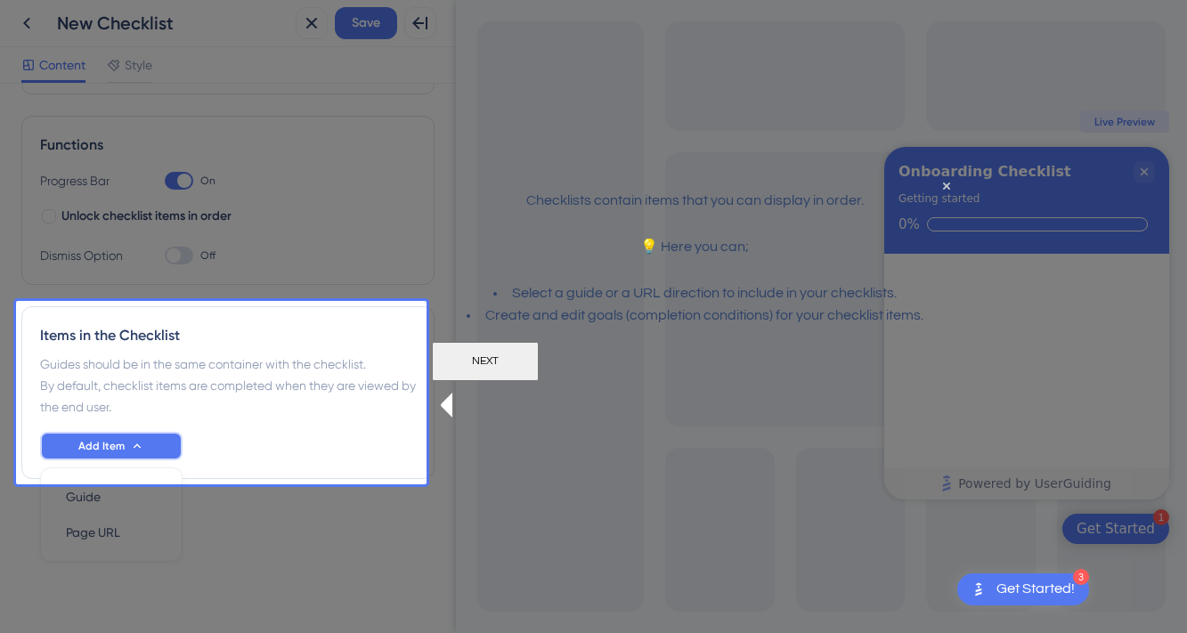
click at [146, 444] on button "Add Item" at bounding box center [111, 446] width 143 height 29
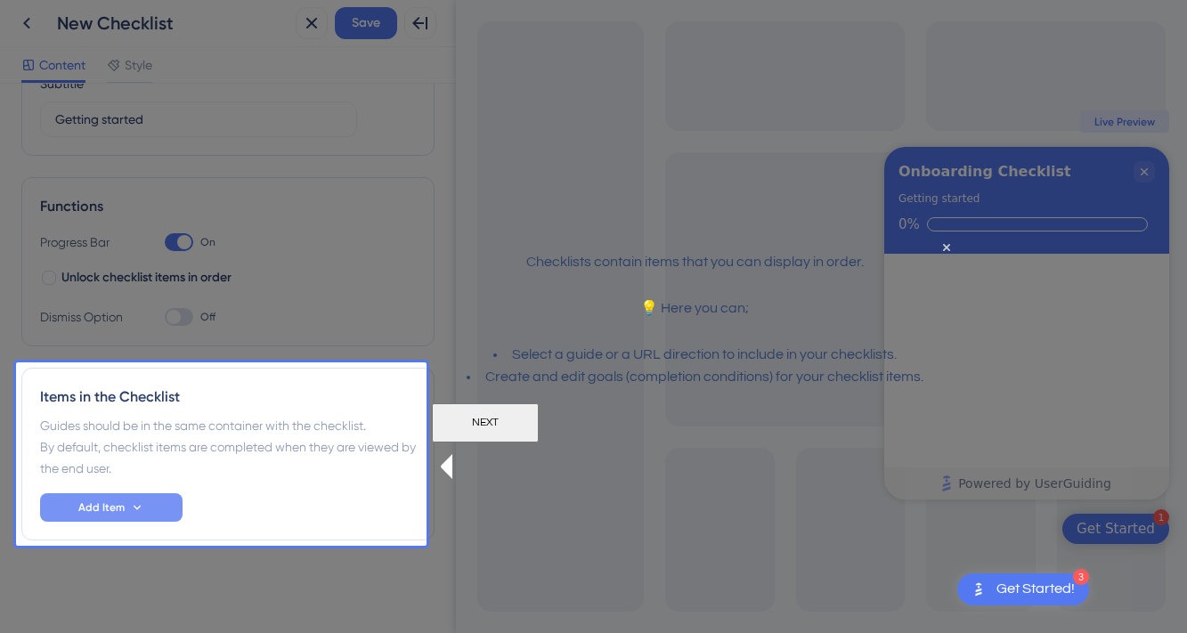
click at [159, 511] on button "Add Item" at bounding box center [111, 508] width 143 height 29
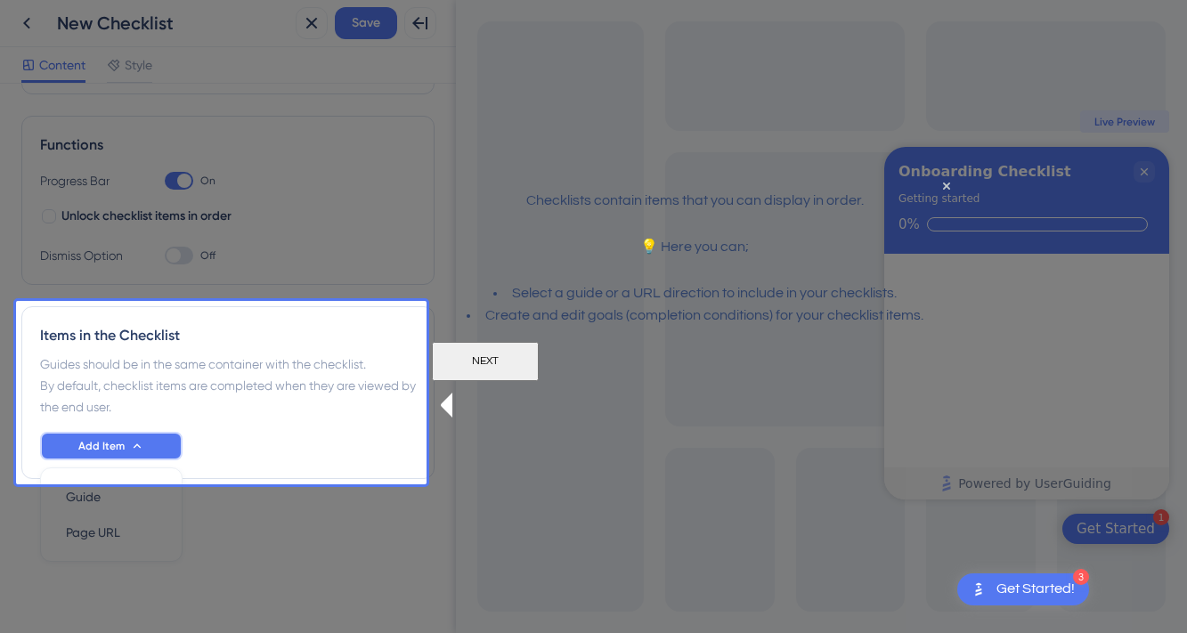
click at [158, 444] on button "Add Item" at bounding box center [111, 446] width 143 height 29
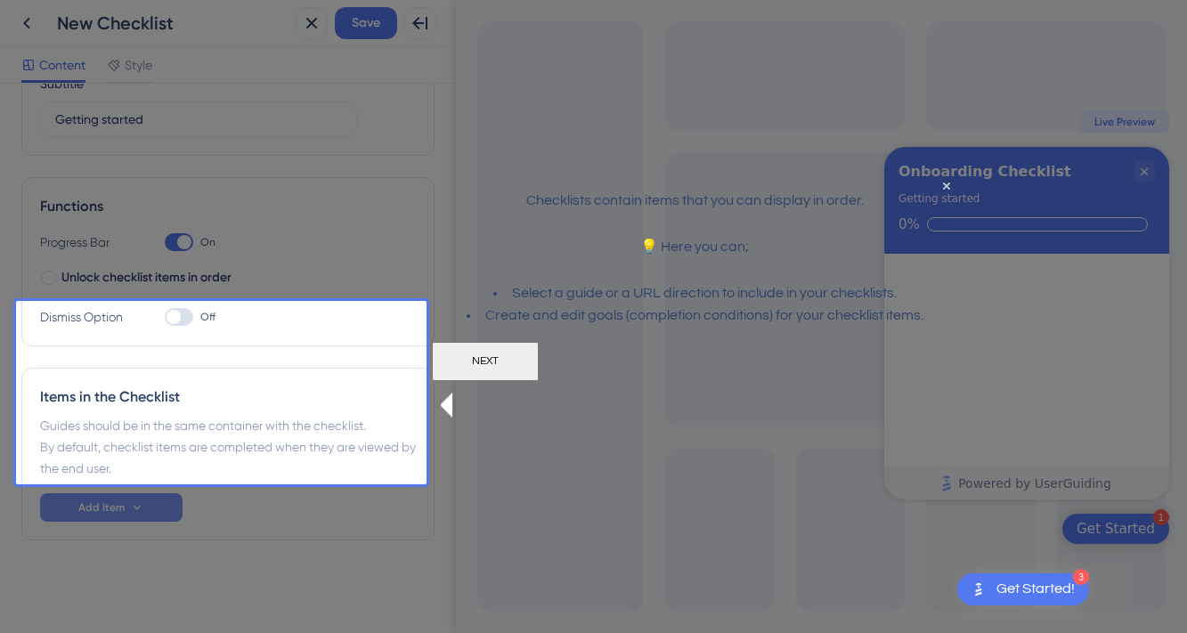
scroll to position [168, 0]
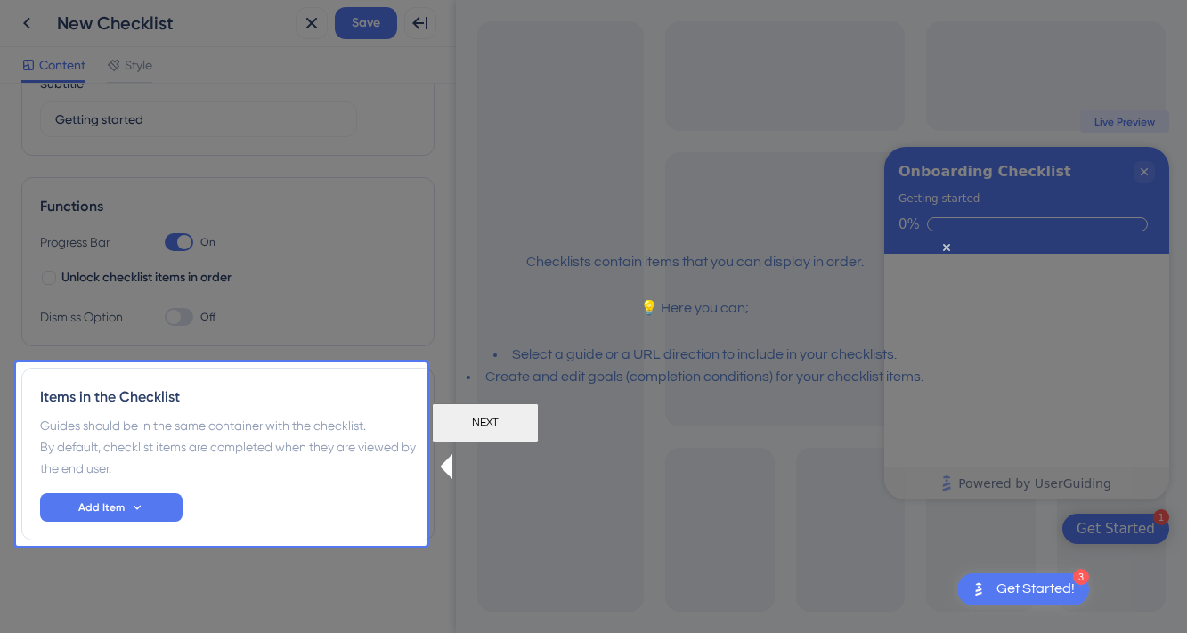
click at [539, 442] on button "NEXT" at bounding box center [485, 422] width 107 height 39
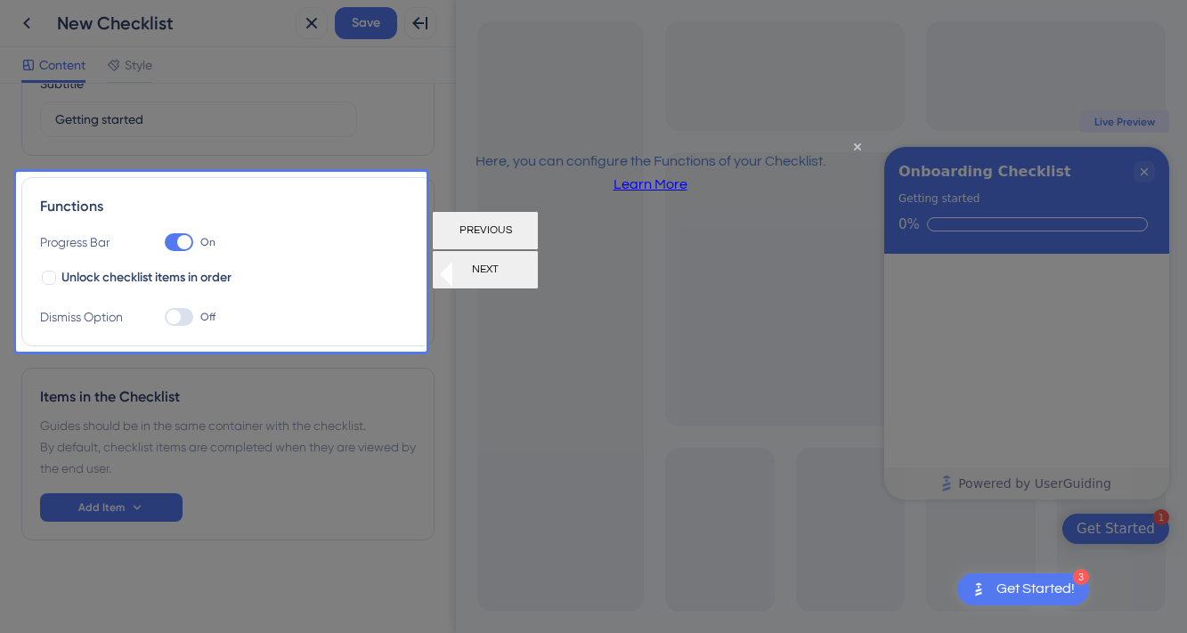
scroll to position [0, 0]
click at [539, 257] on button "NEXT" at bounding box center [485, 269] width 107 height 39
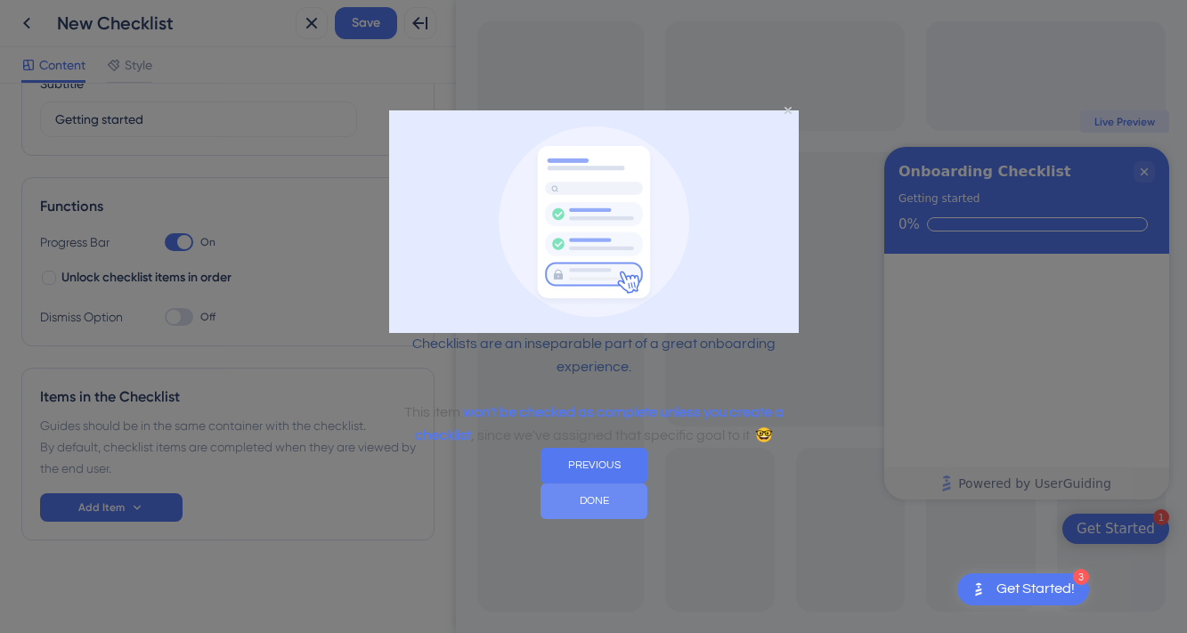
click at [647, 494] on button "DONE" at bounding box center [593, 502] width 107 height 36
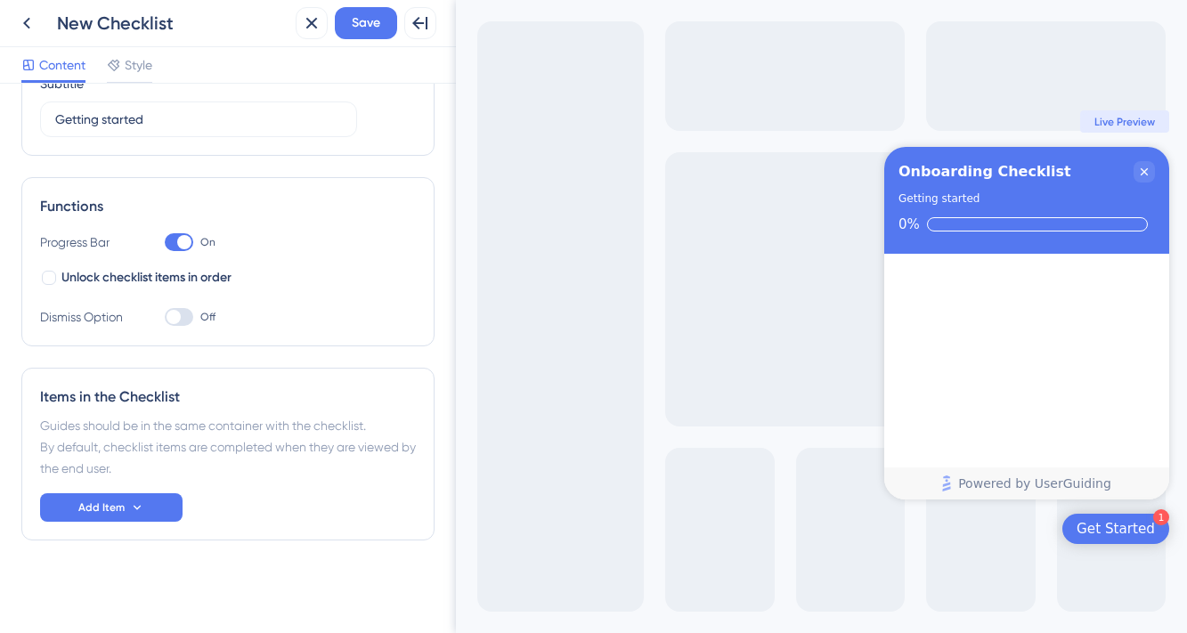
click at [1111, 536] on div "Get Started" at bounding box center [1116, 529] width 78 height 18
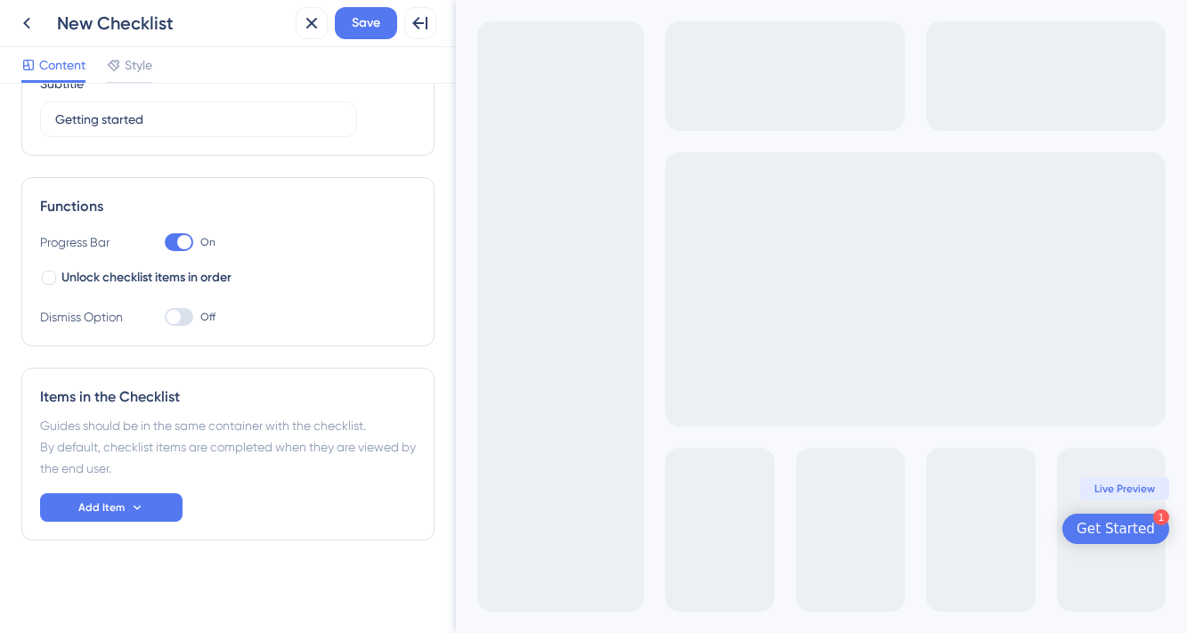
click at [1114, 532] on div "Get Started" at bounding box center [1116, 529] width 78 height 18
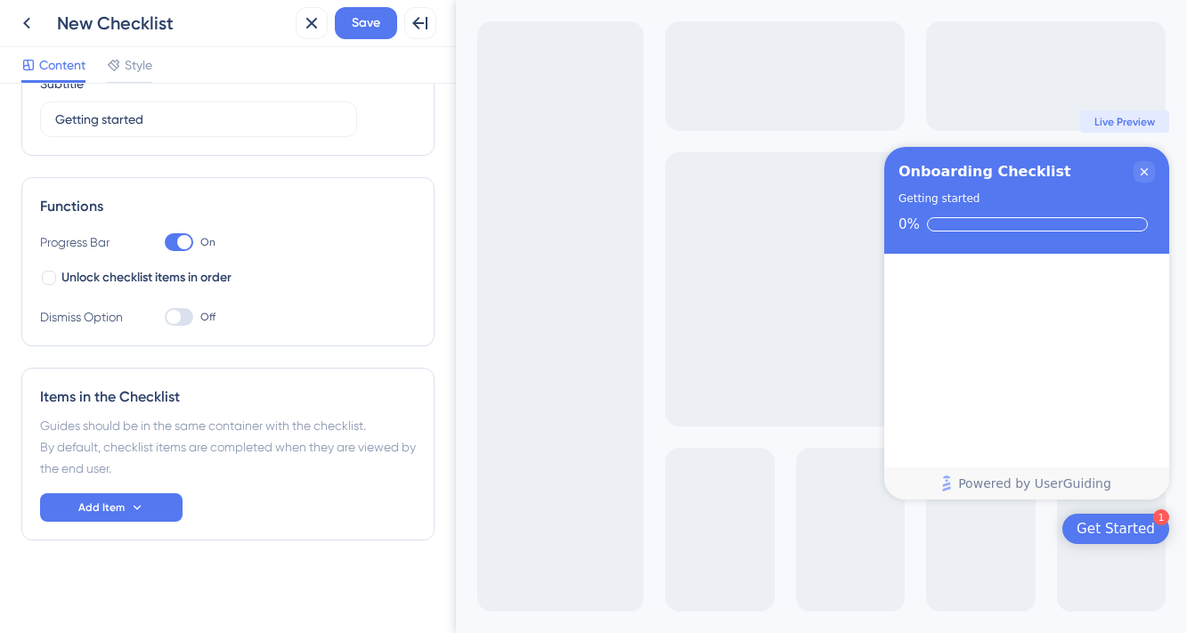
click at [1114, 532] on div "Get Started" at bounding box center [1116, 529] width 78 height 18
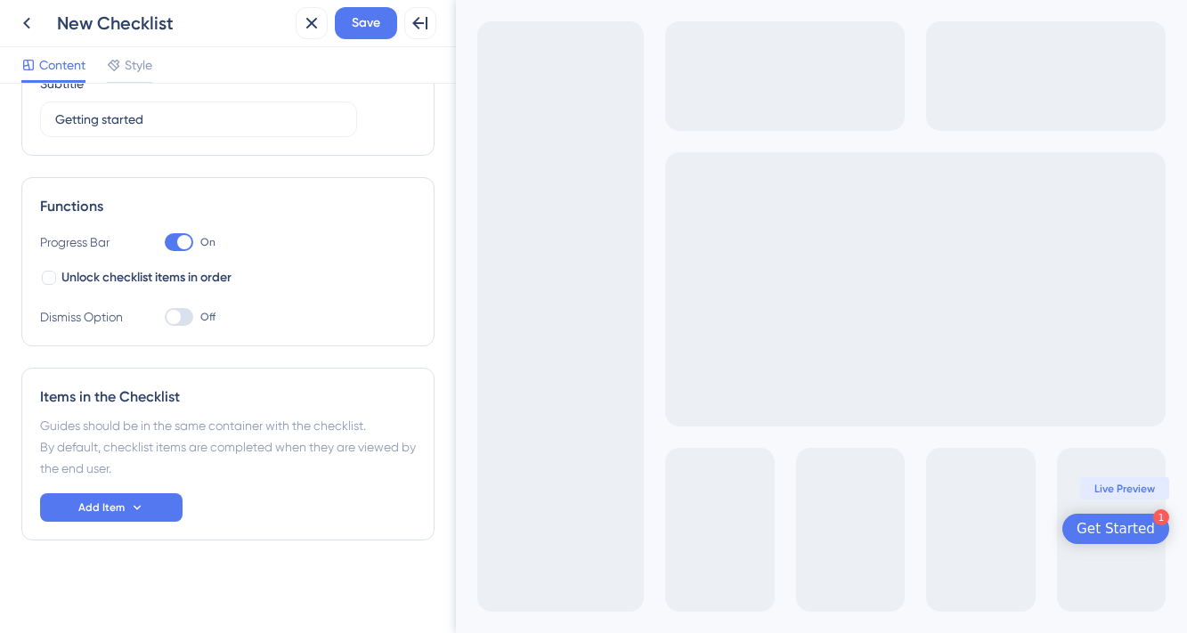
click at [1114, 532] on div "Get Started" at bounding box center [1116, 529] width 78 height 18
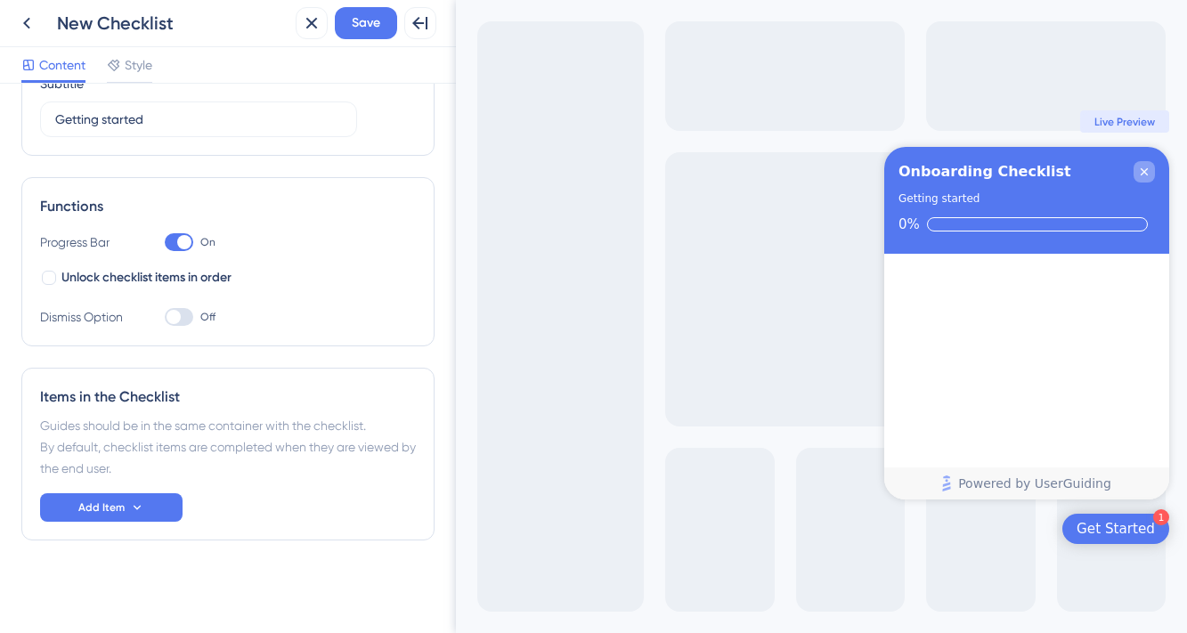
click at [1135, 170] on div "Close Checklist" at bounding box center [1144, 171] width 21 height 21
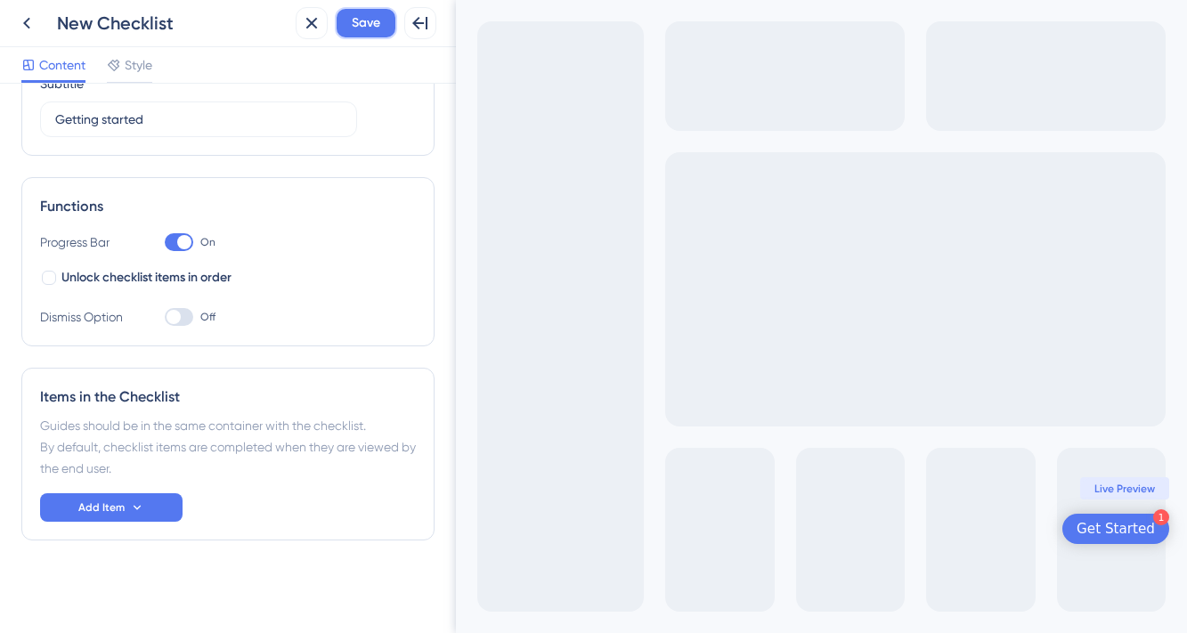
click at [364, 24] on span "Save" at bounding box center [366, 22] width 29 height 21
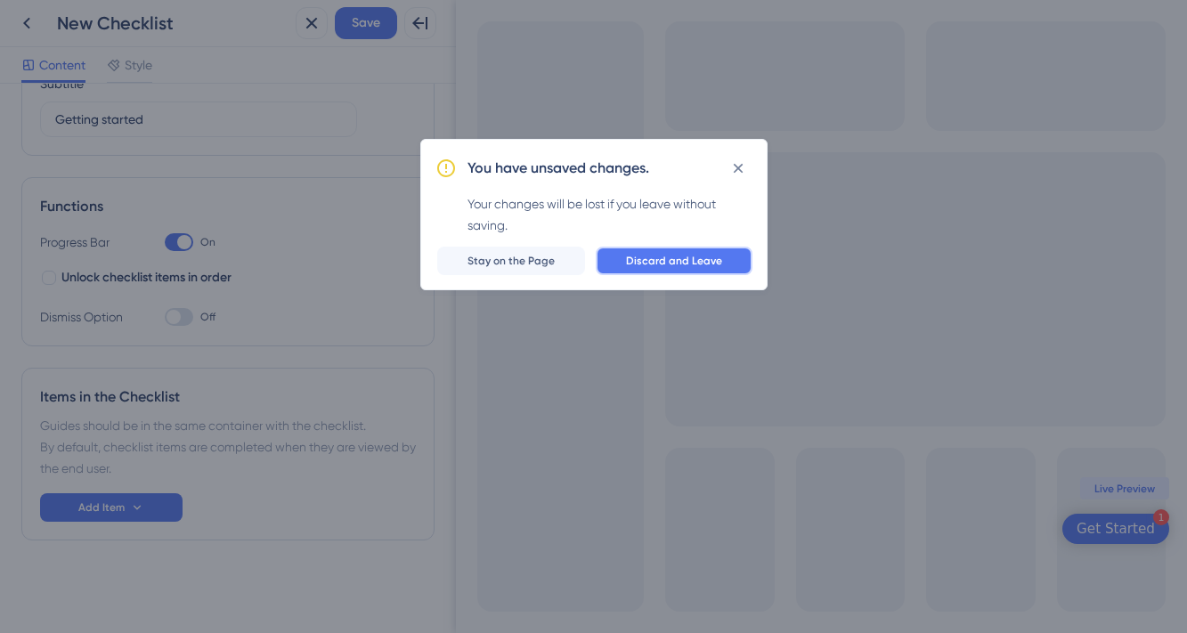
click at [711, 263] on span "Discard and Leave" at bounding box center [674, 261] width 96 height 14
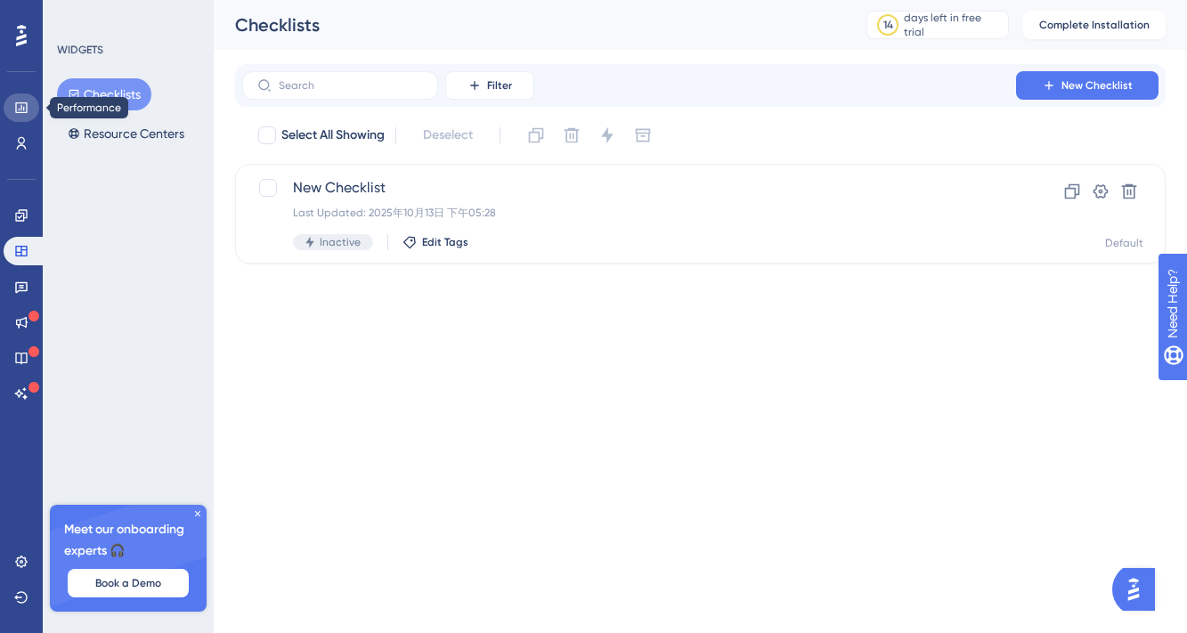
click at [26, 104] on icon at bounding box center [21, 107] width 12 height 11
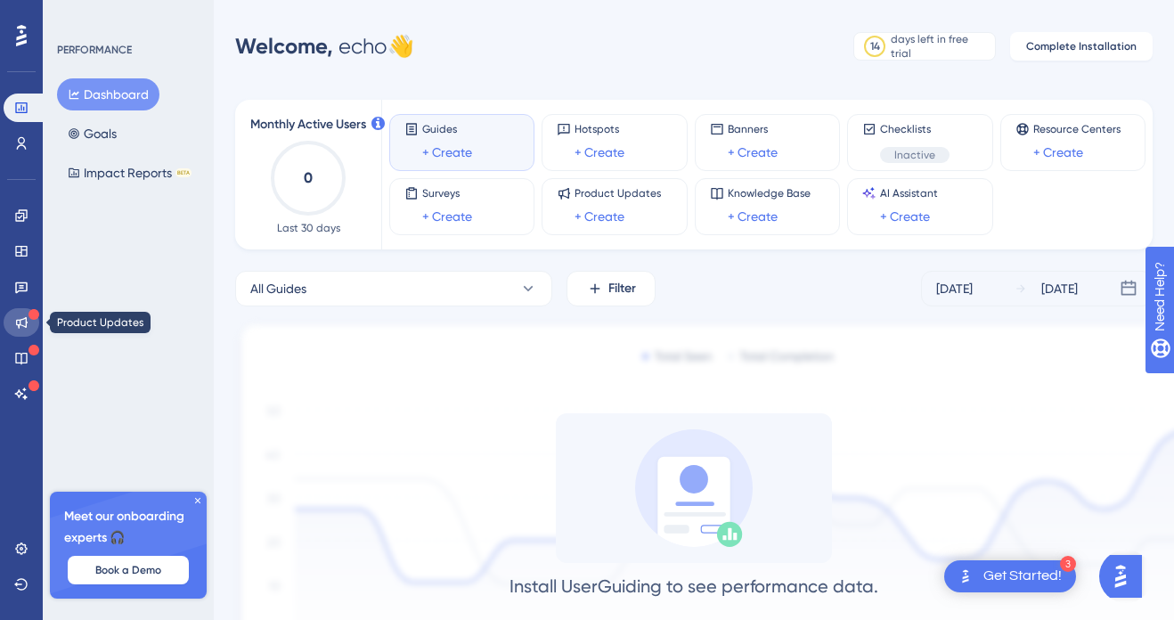
click at [25, 322] on icon at bounding box center [22, 323] width 12 height 12
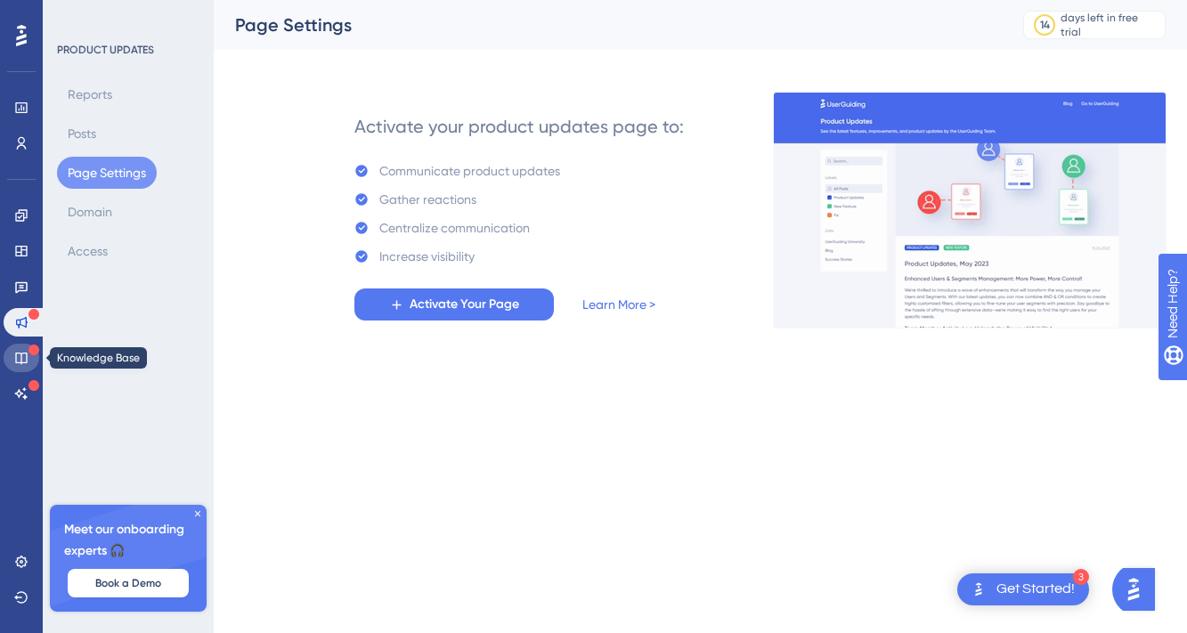
click at [24, 347] on link at bounding box center [22, 358] width 36 height 29
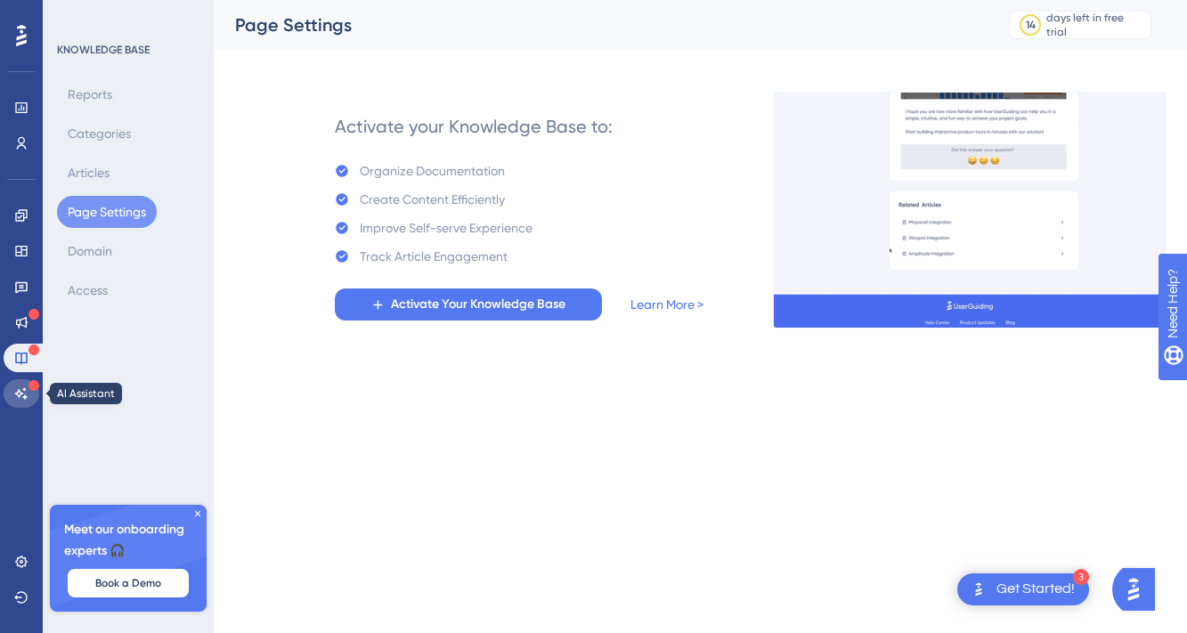
click at [22, 389] on icon at bounding box center [21, 394] width 12 height 12
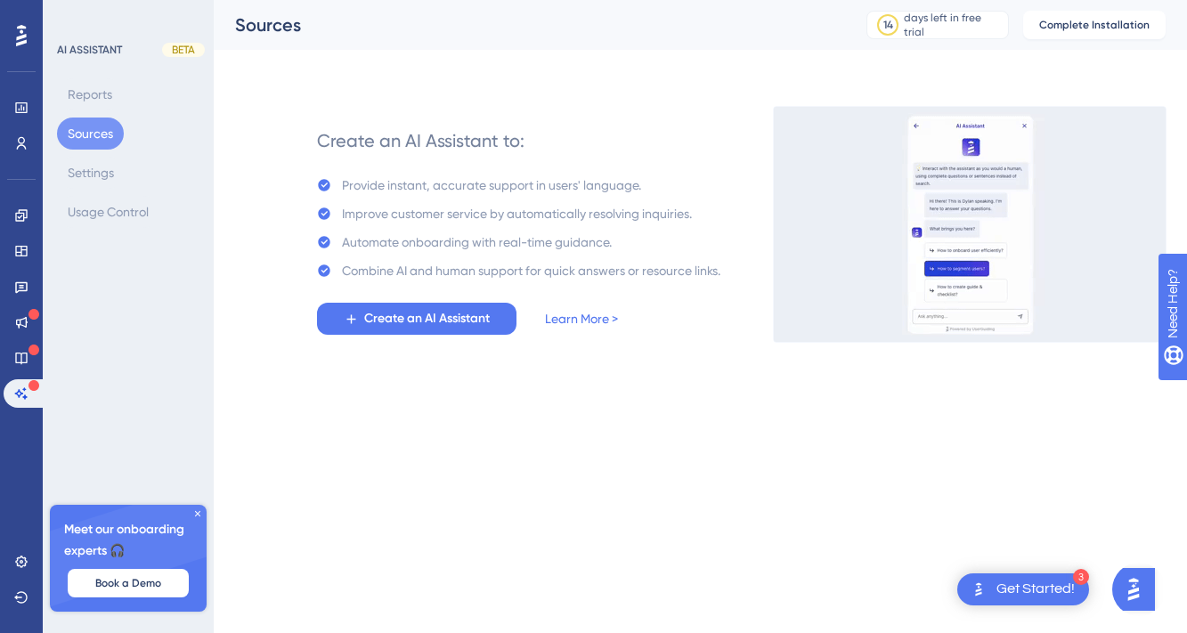
click at [1037, 586] on div "Get Started!" at bounding box center [1036, 590] width 78 height 20
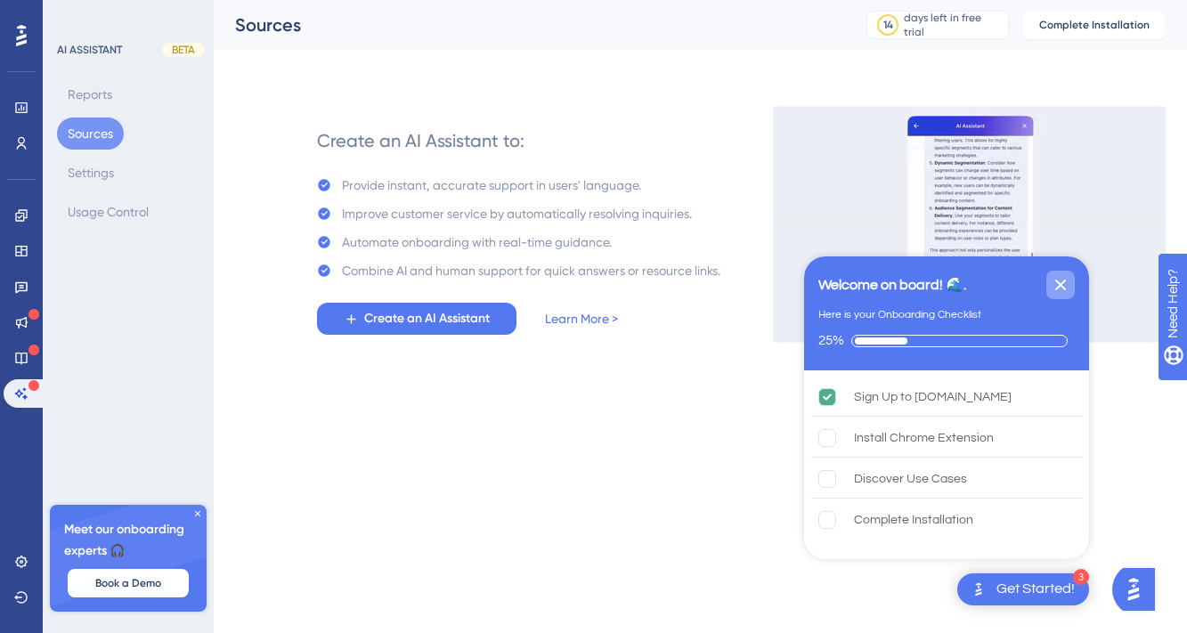
click at [1060, 290] on icon "Close Checklist" at bounding box center [1060, 284] width 21 height 21
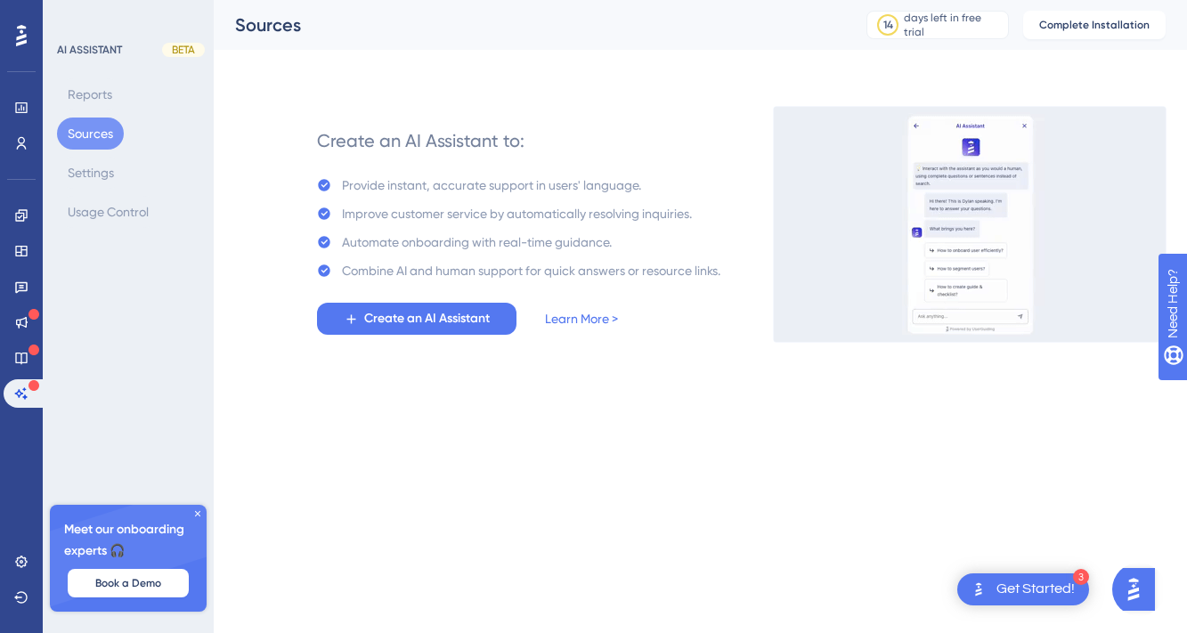
click at [25, 27] on icon at bounding box center [21, 35] width 11 height 21
click at [146, 584] on span "Book a Demo" at bounding box center [128, 583] width 66 height 14
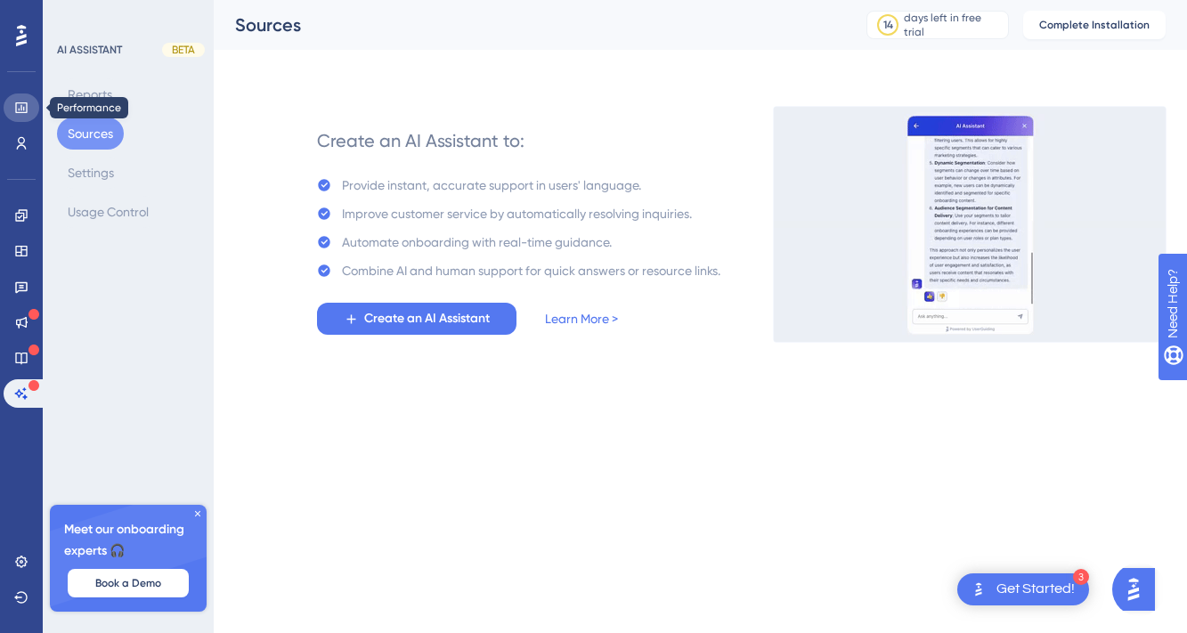
click at [21, 104] on icon at bounding box center [21, 108] width 14 height 14
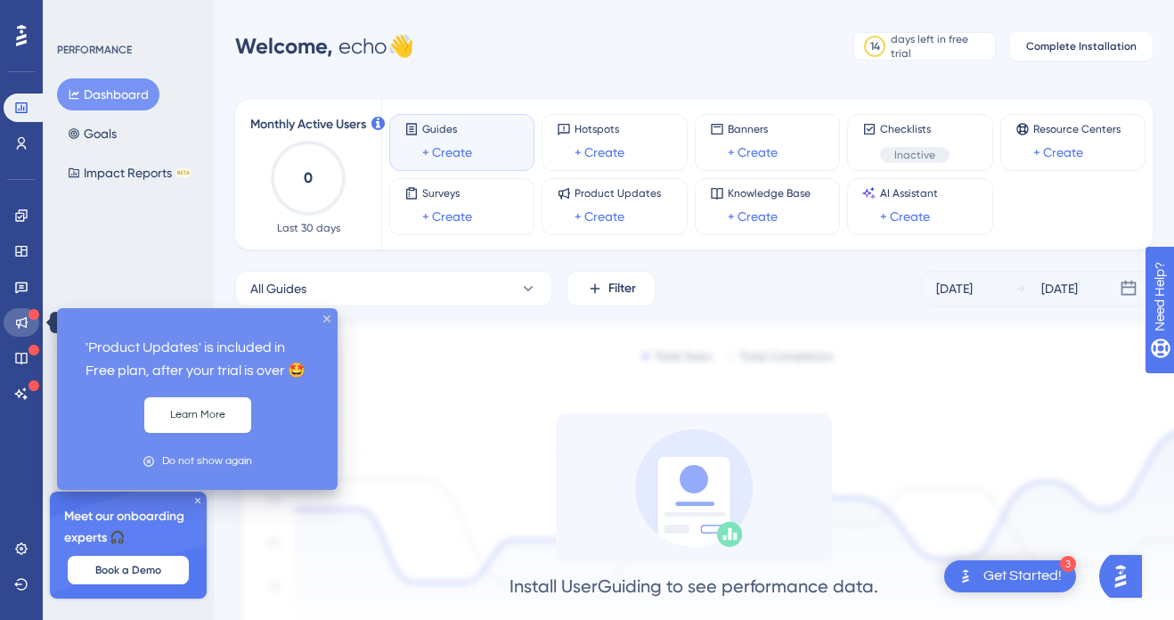
click at [20, 318] on icon at bounding box center [21, 322] width 14 height 14
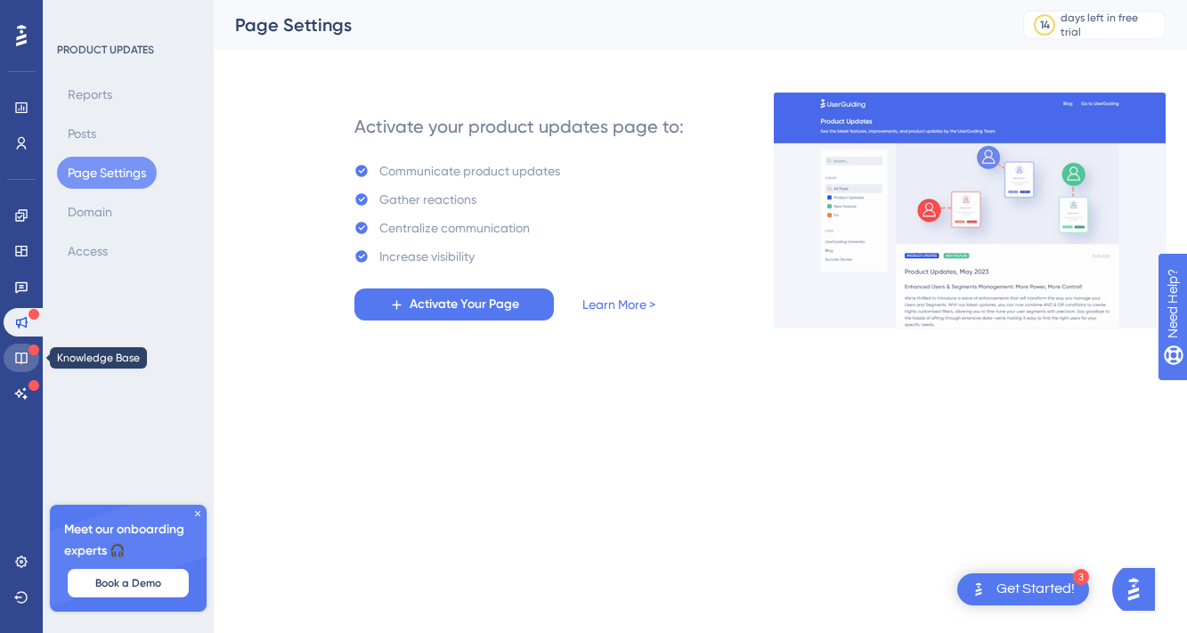
click at [20, 355] on icon at bounding box center [21, 358] width 14 height 14
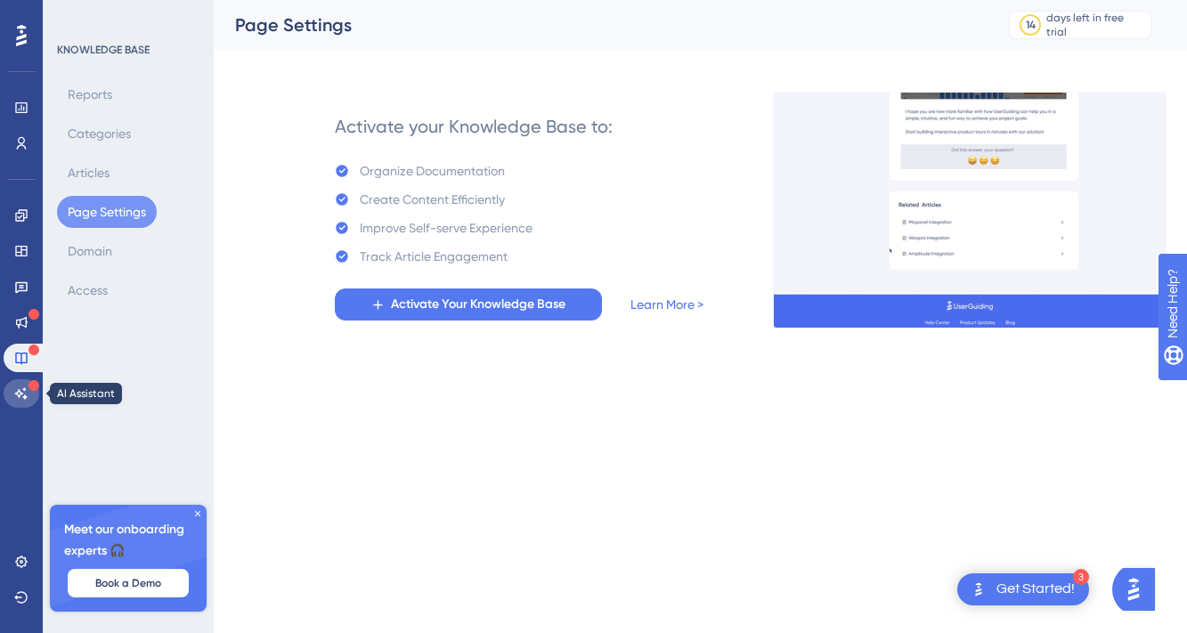
click at [22, 388] on icon at bounding box center [21, 394] width 14 height 14
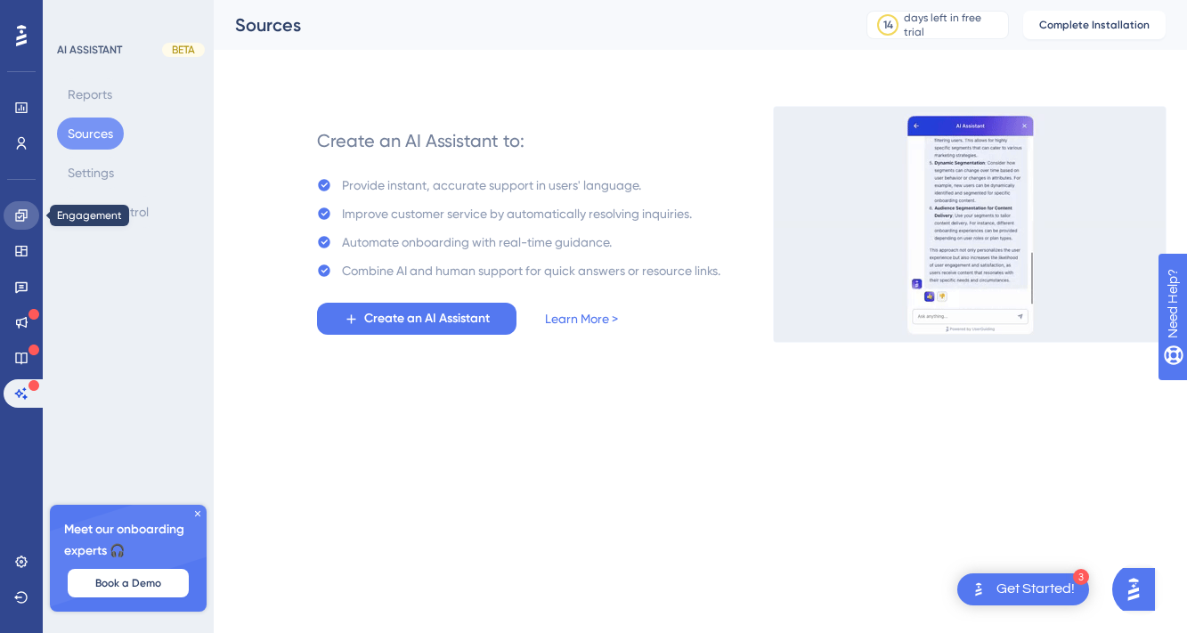
click at [14, 215] on icon at bounding box center [21, 215] width 14 height 14
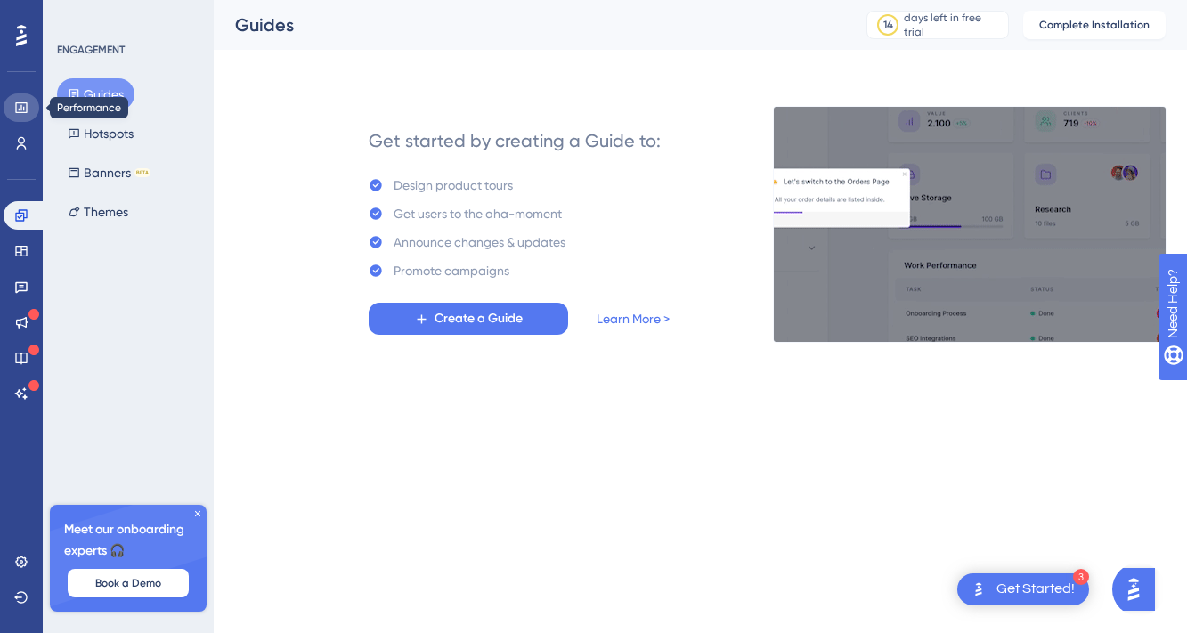
click at [33, 103] on link at bounding box center [22, 108] width 36 height 29
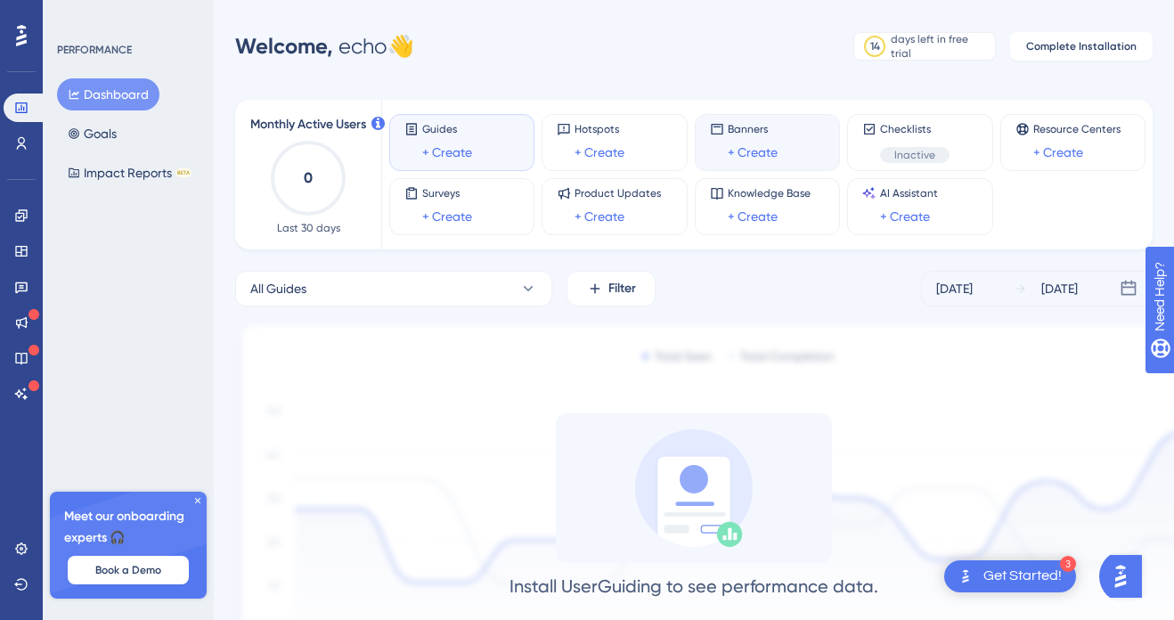
click at [762, 136] on div "Banners + Create" at bounding box center [753, 142] width 50 height 41
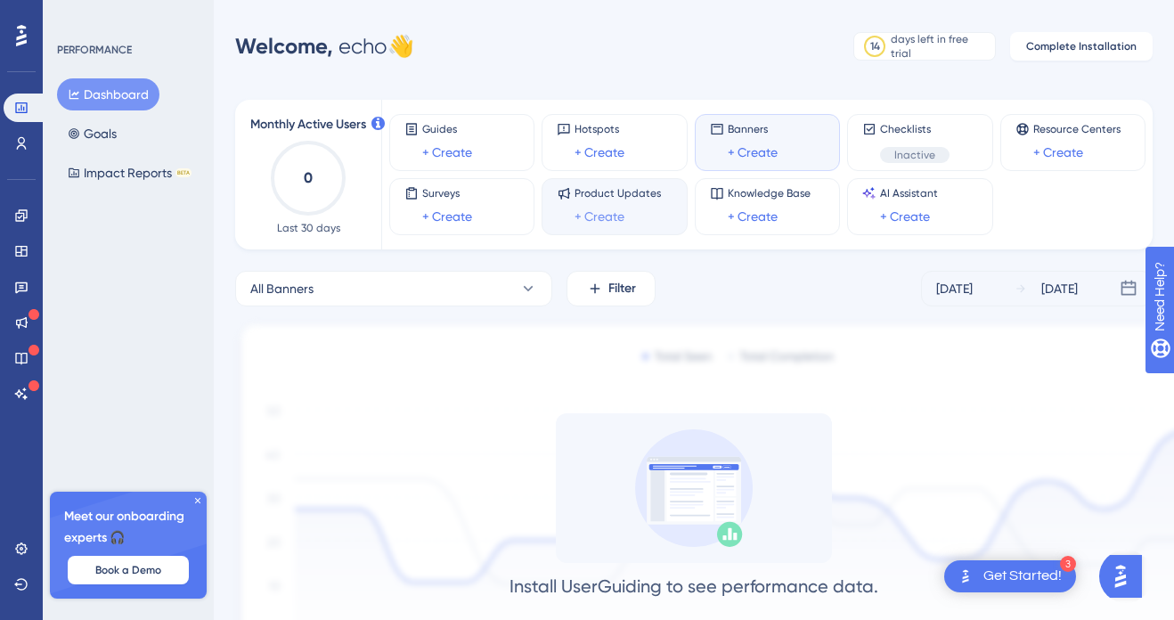
click at [607, 216] on link "+ Create" at bounding box center [600, 216] width 50 height 21
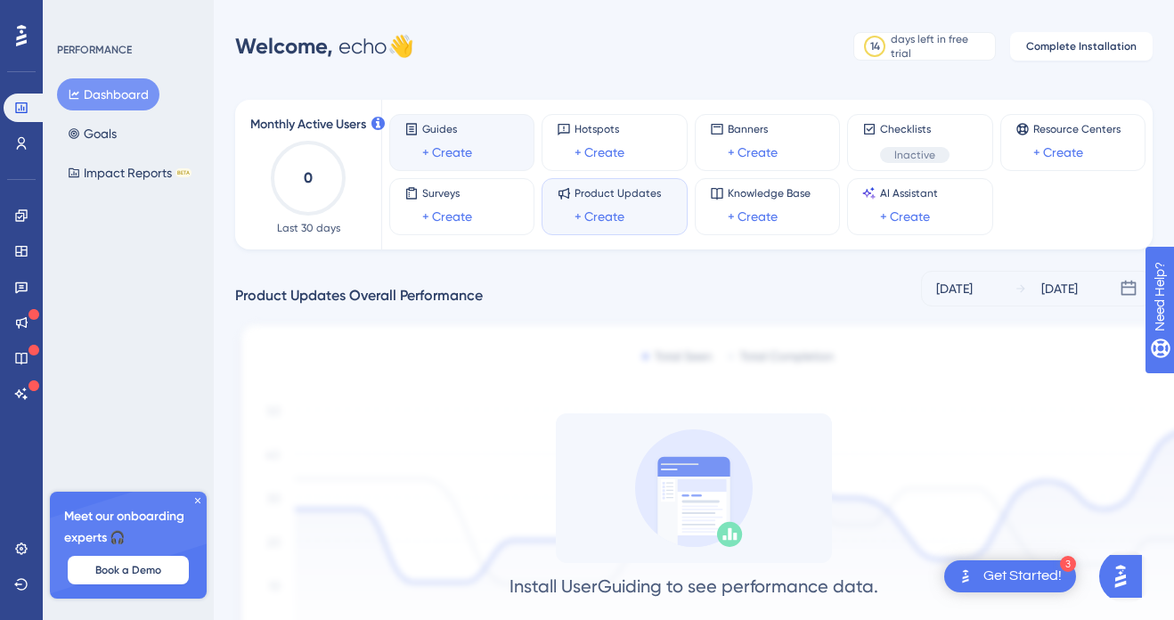
click at [424, 138] on div "Guides + Create" at bounding box center [447, 142] width 50 height 41
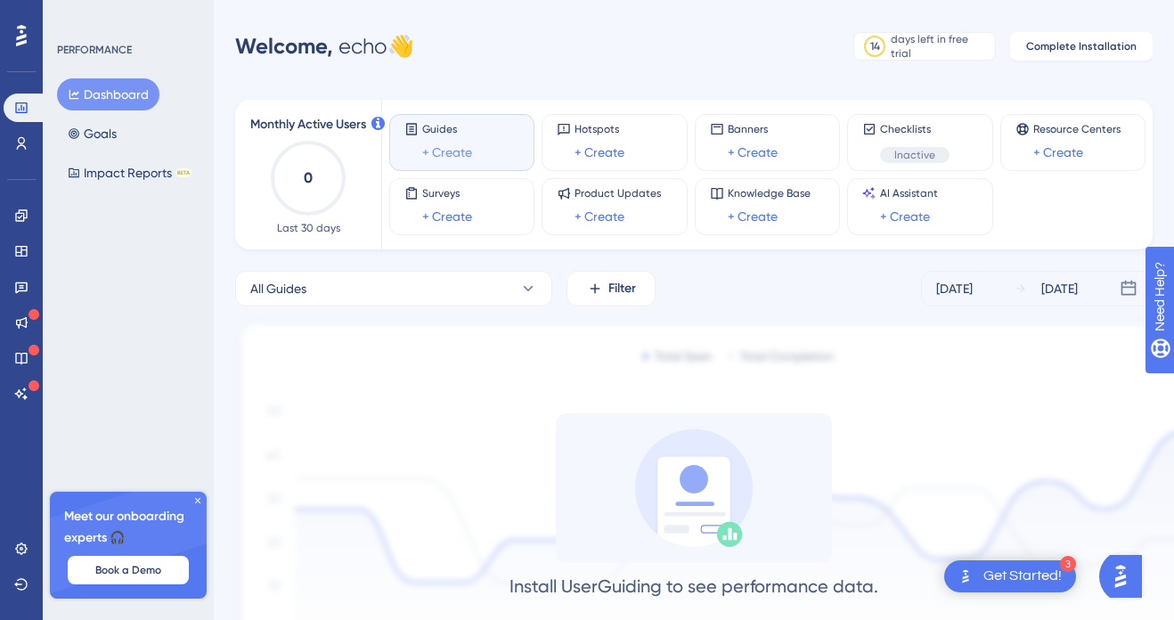
click at [438, 149] on link "+ Create" at bounding box center [447, 152] width 50 height 21
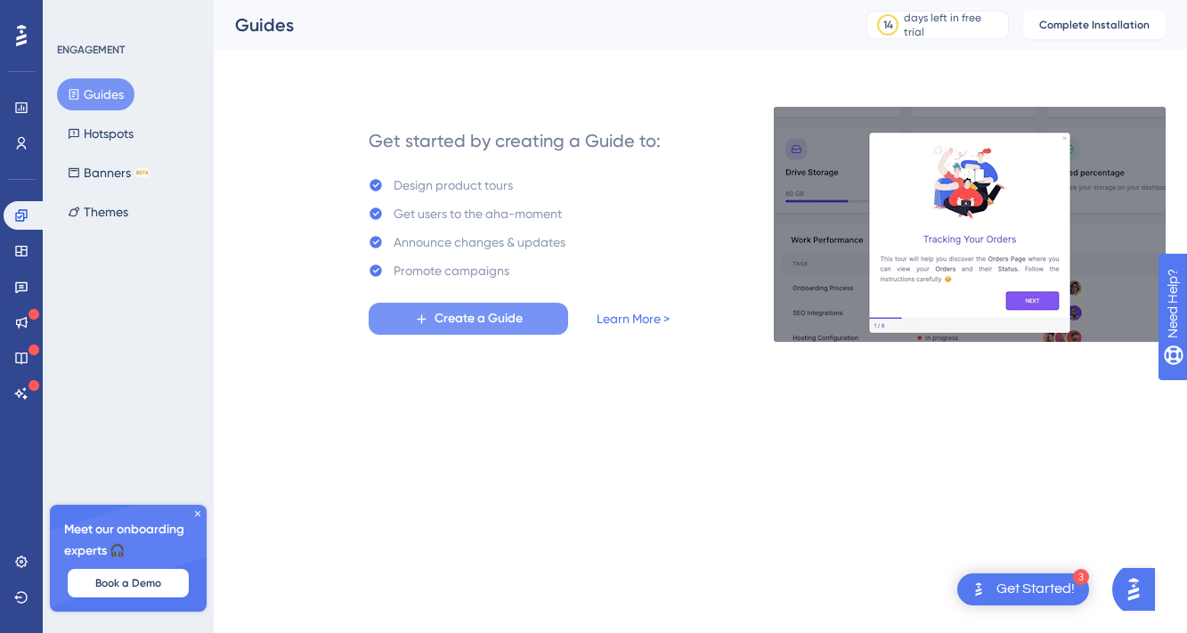
click at [492, 324] on span "Create a Guide" at bounding box center [479, 318] width 88 height 21
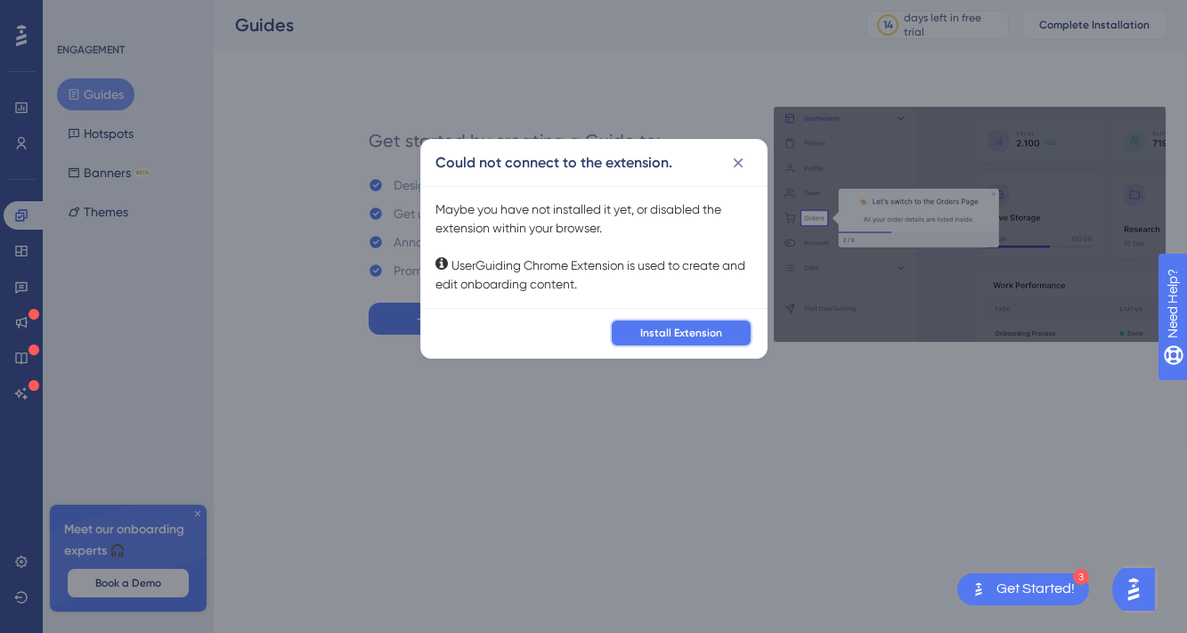
click at [663, 330] on span "Install Extension" at bounding box center [681, 333] width 82 height 14
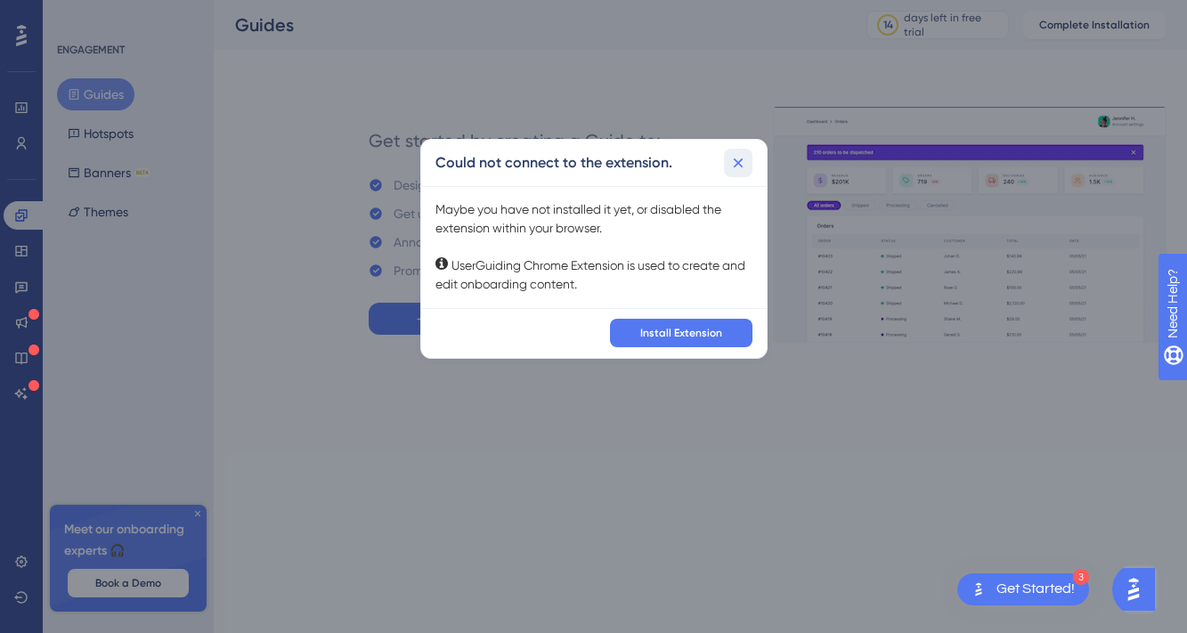
click at [742, 165] on icon at bounding box center [739, 163] width 18 height 18
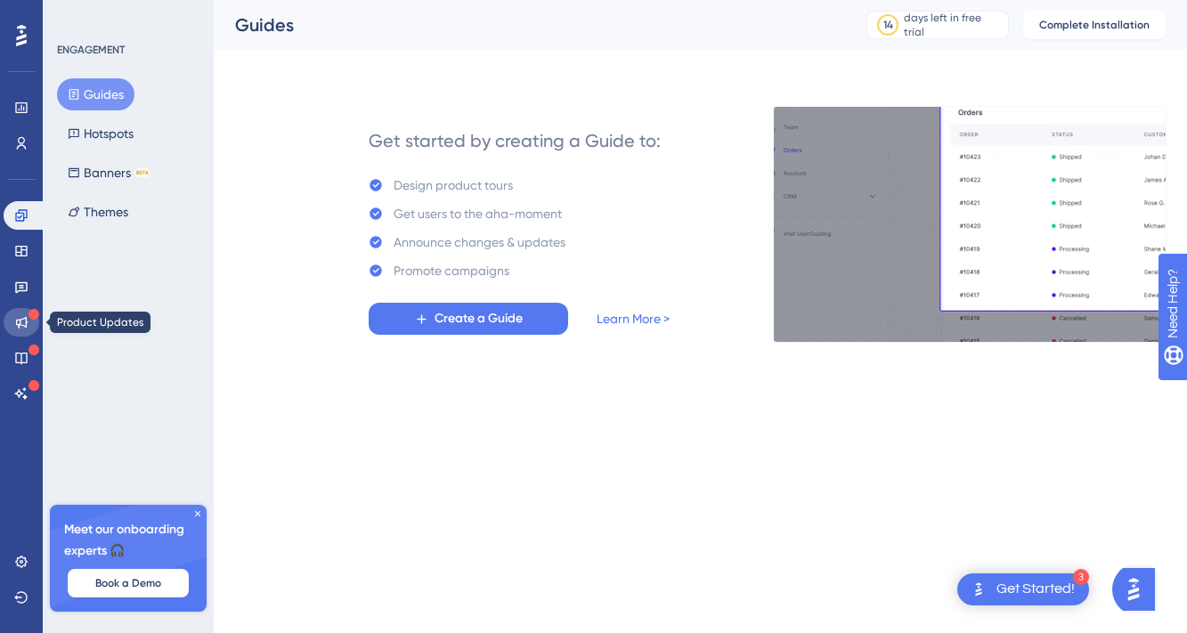
click at [25, 325] on icon at bounding box center [21, 322] width 14 height 14
